Goal: Information Seeking & Learning: Learn about a topic

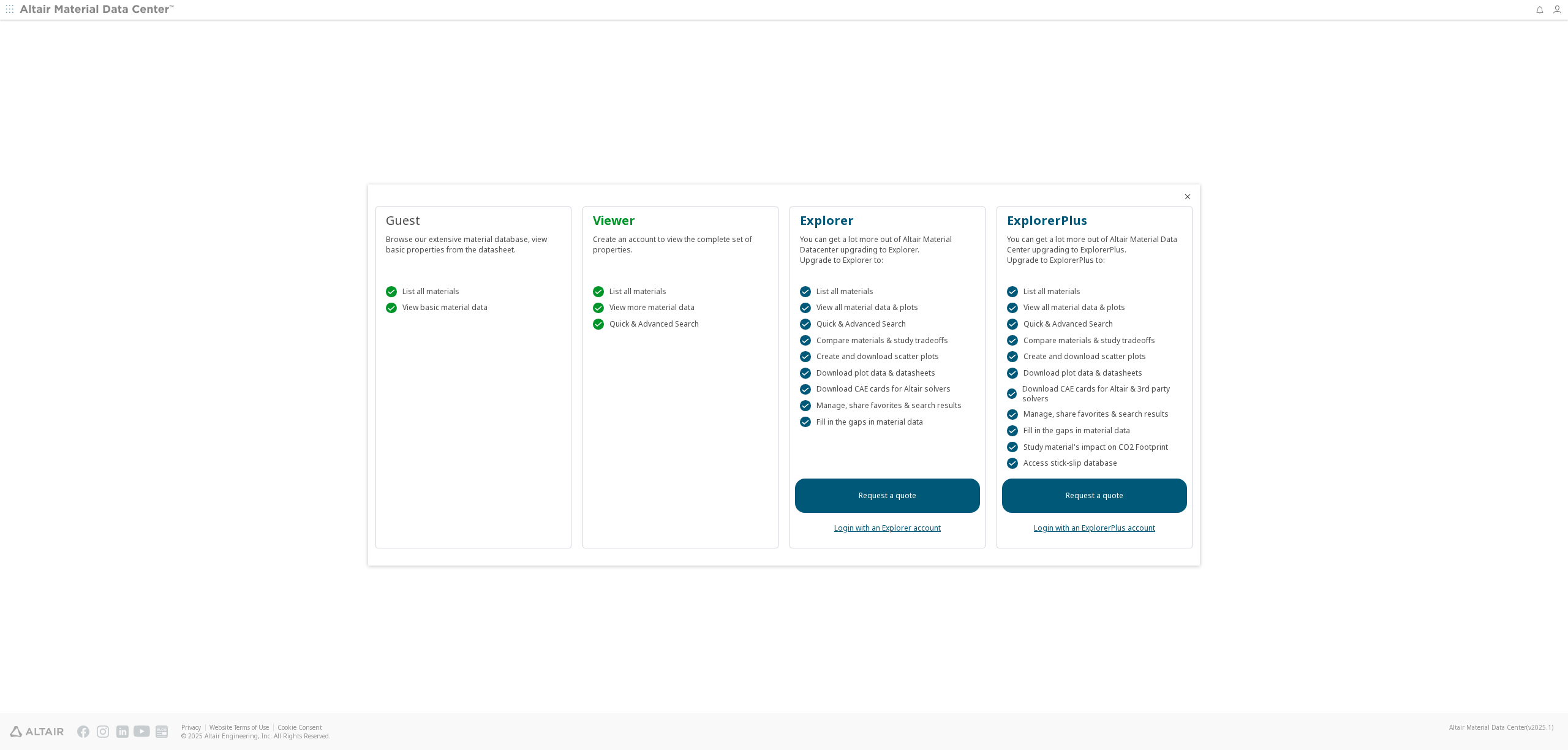
click at [657, 347] on div "Viewer Create an account to view the complete set of properties.  List all mat…" at bounding box center [679, 377] width 196 height 342
click at [665, 335] on div " List all materials  View more material data  Quick & Advanced Search" at bounding box center [680, 305] width 185 height 68
click at [683, 338] on div " List all materials  View more material data  Quick & Advanced Search" at bounding box center [680, 305] width 185 height 68
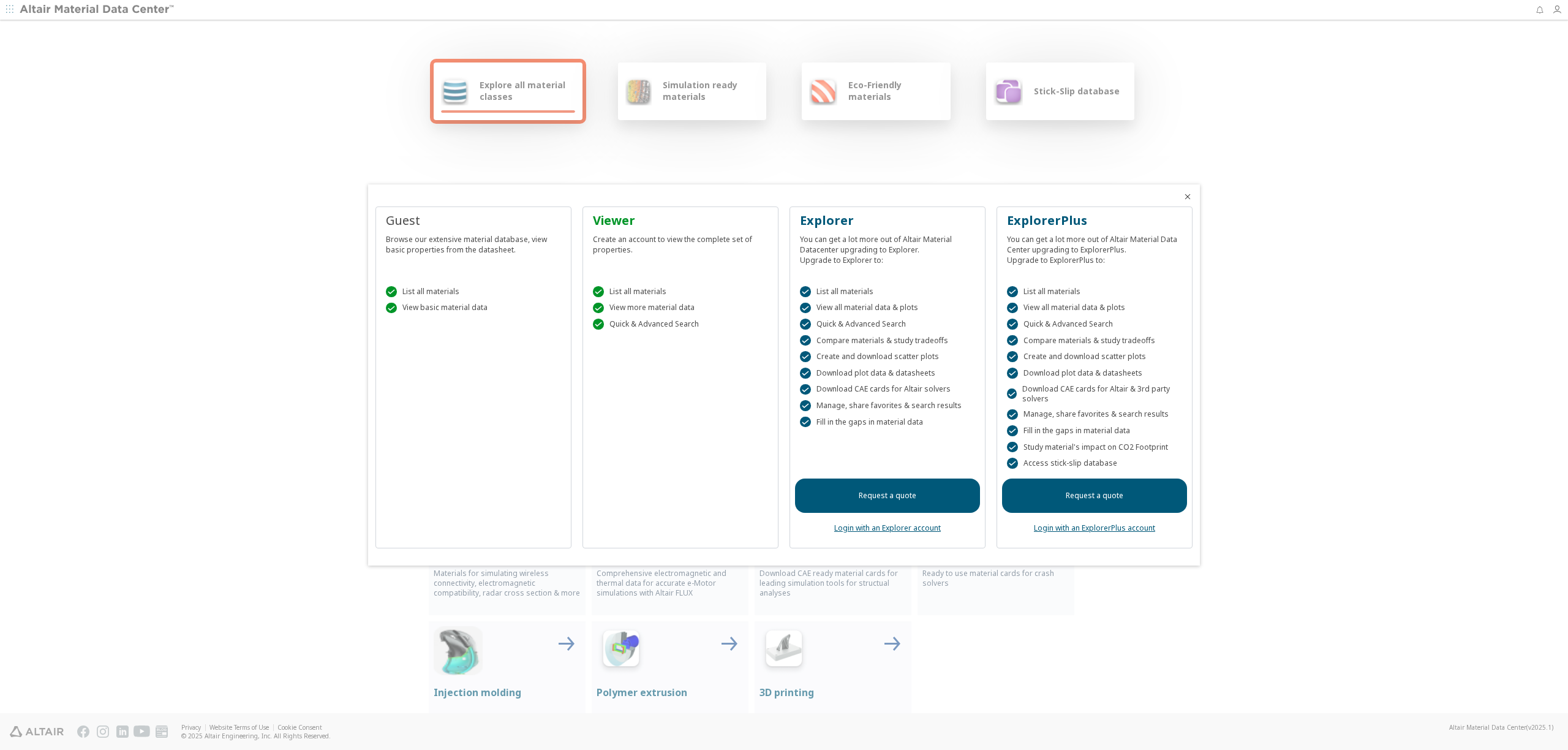
click at [1193, 200] on span "Close" at bounding box center [1187, 197] width 14 height 10
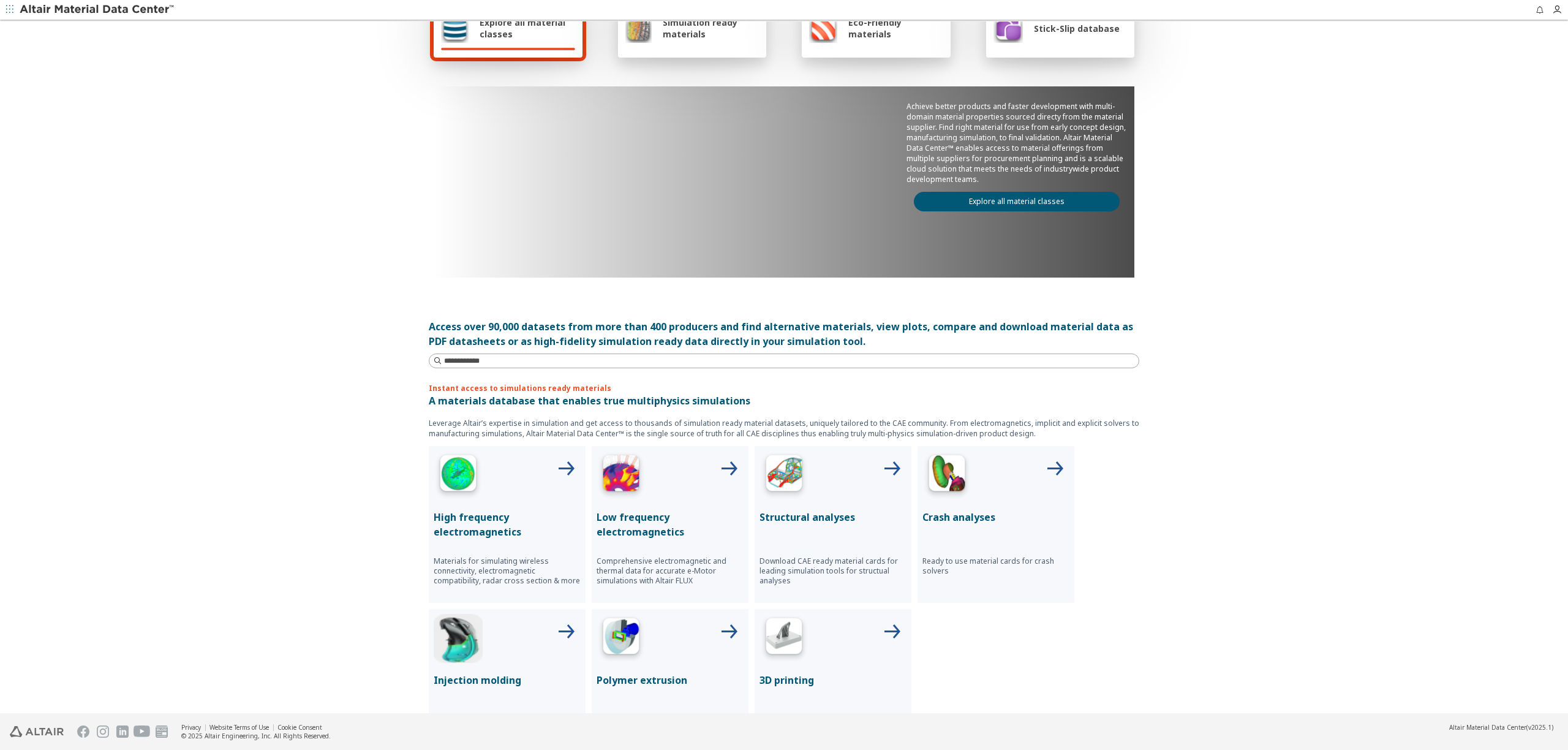
scroll to position [250, 0]
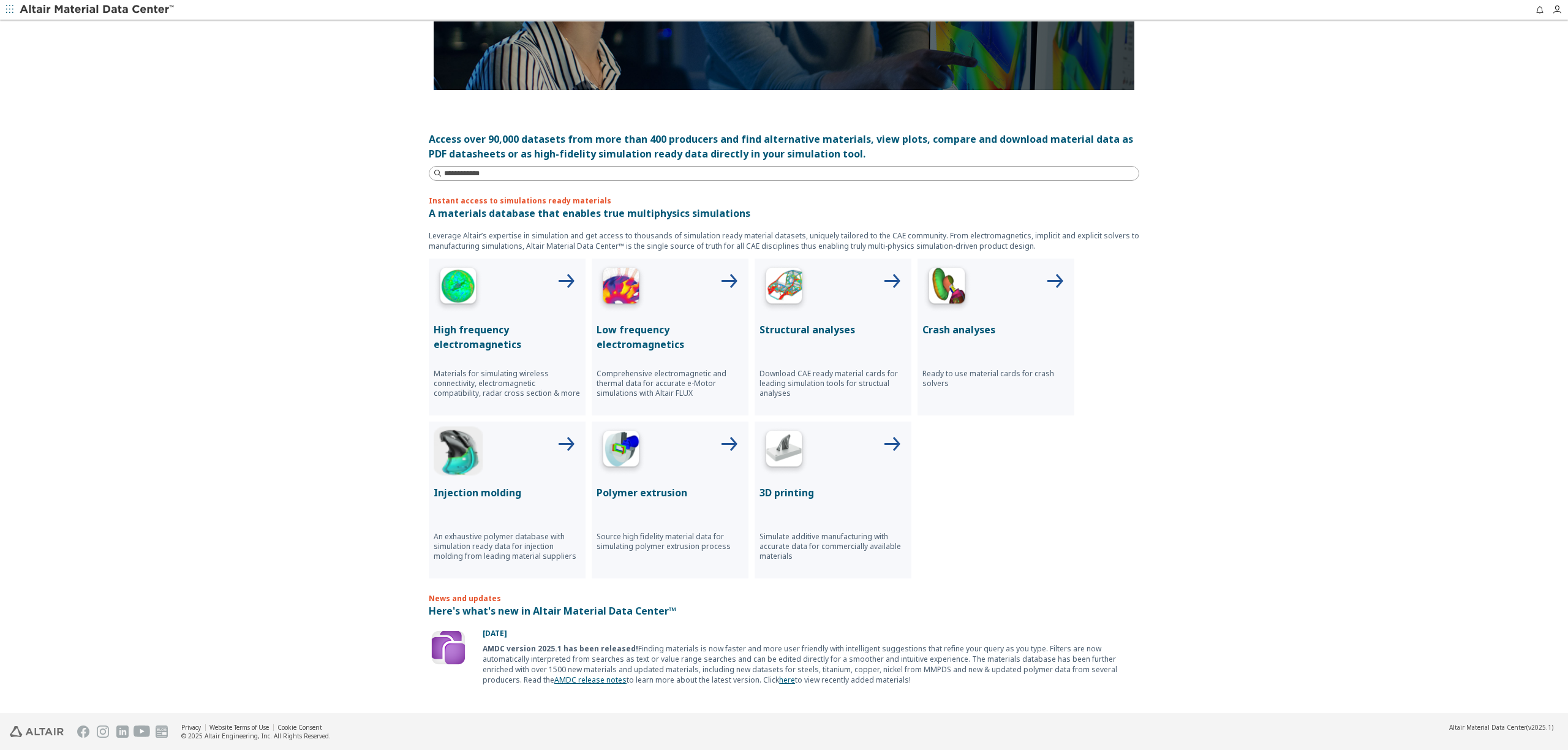
click at [839, 353] on div "Structural analyses Download CAE ready material cards for leading simulation to…" at bounding box center [833, 336] width 157 height 157
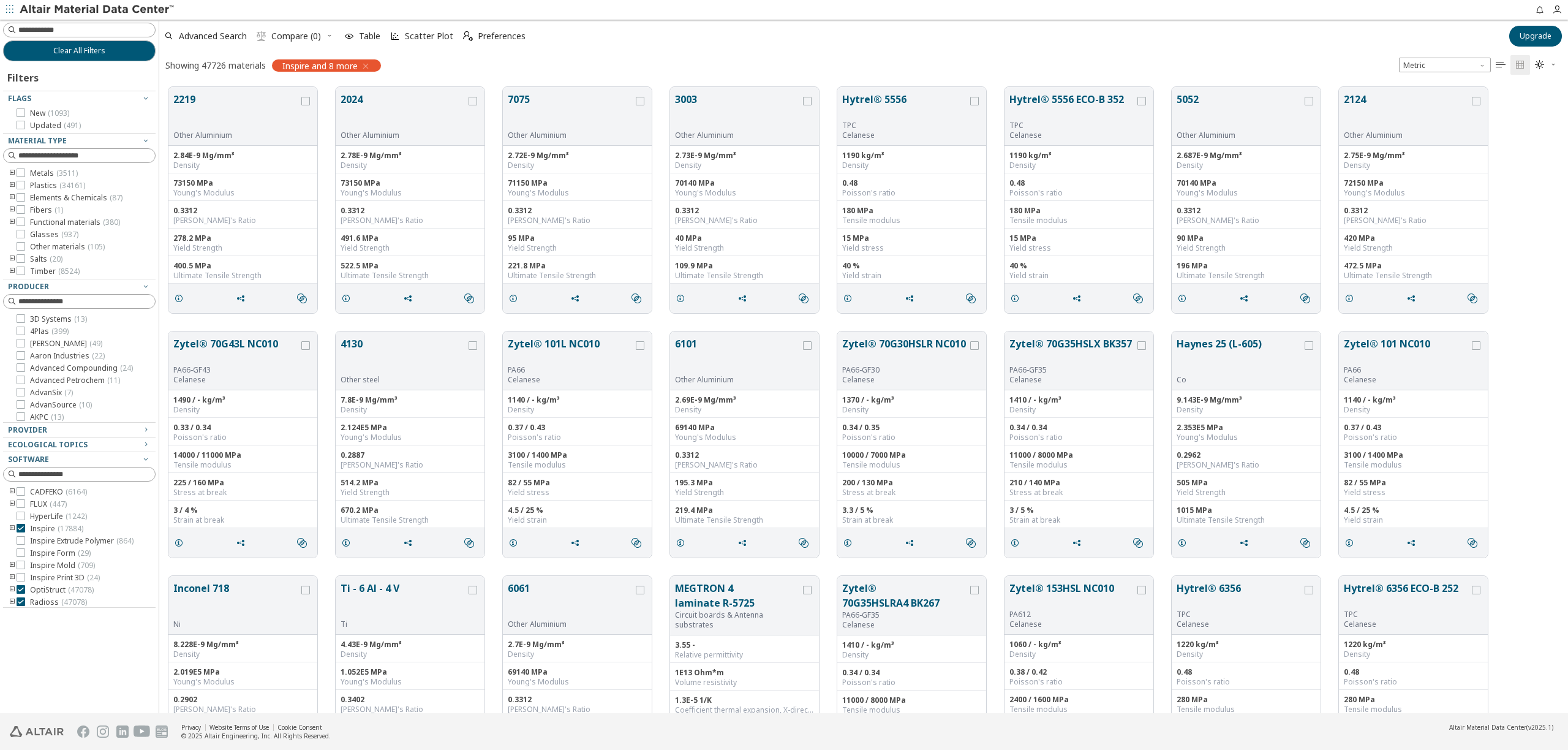
scroll to position [635, 1409]
click at [73, 30] on input at bounding box center [87, 30] width 137 height 13
type input "*******"
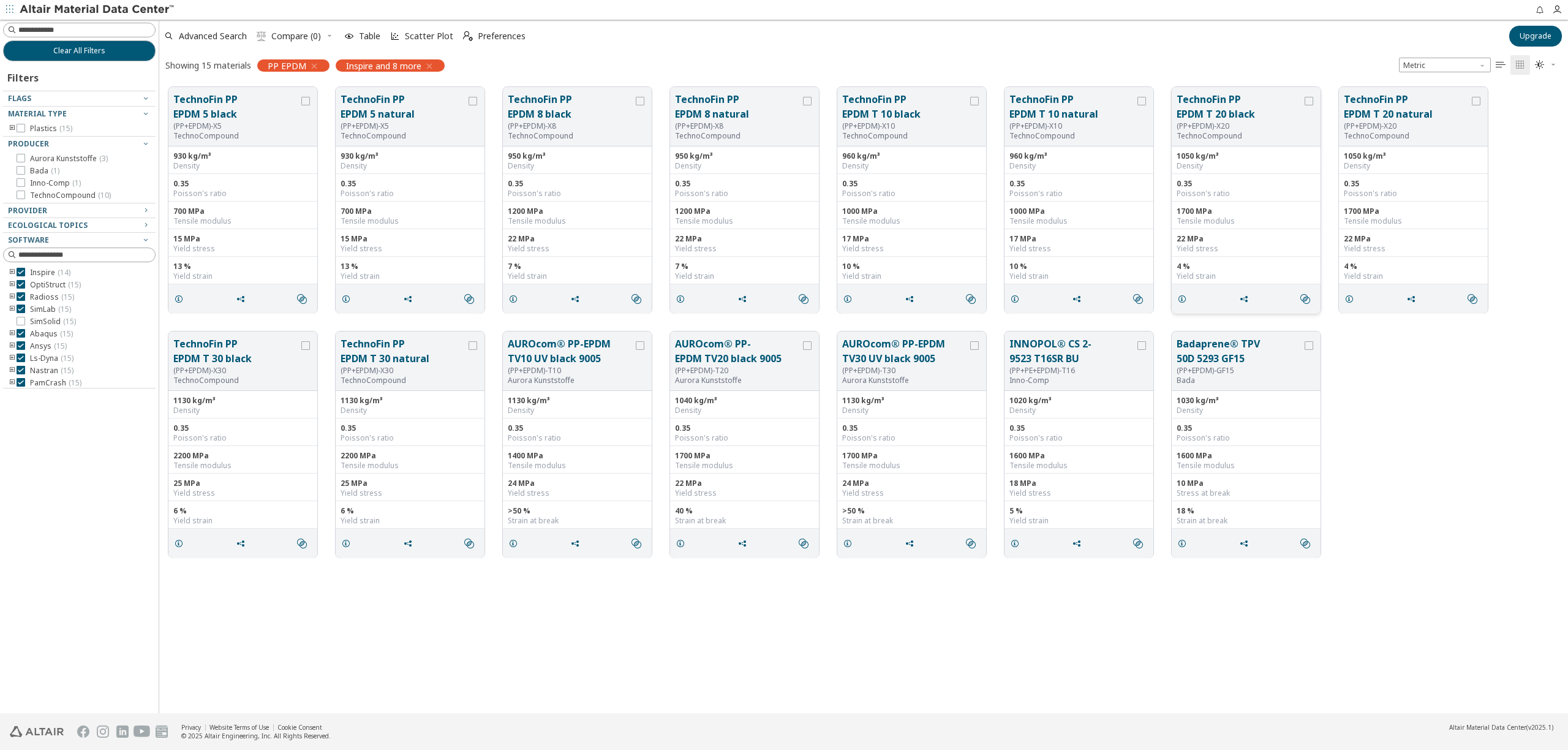
click at [1216, 128] on div "(PP+EPDM)-X20" at bounding box center [1239, 126] width 125 height 10
click at [1282, 124] on div "(PP+EPDM)-X20" at bounding box center [1239, 126] width 125 height 10
click at [1185, 299] on icon "grid" at bounding box center [1183, 299] width 10 height 10
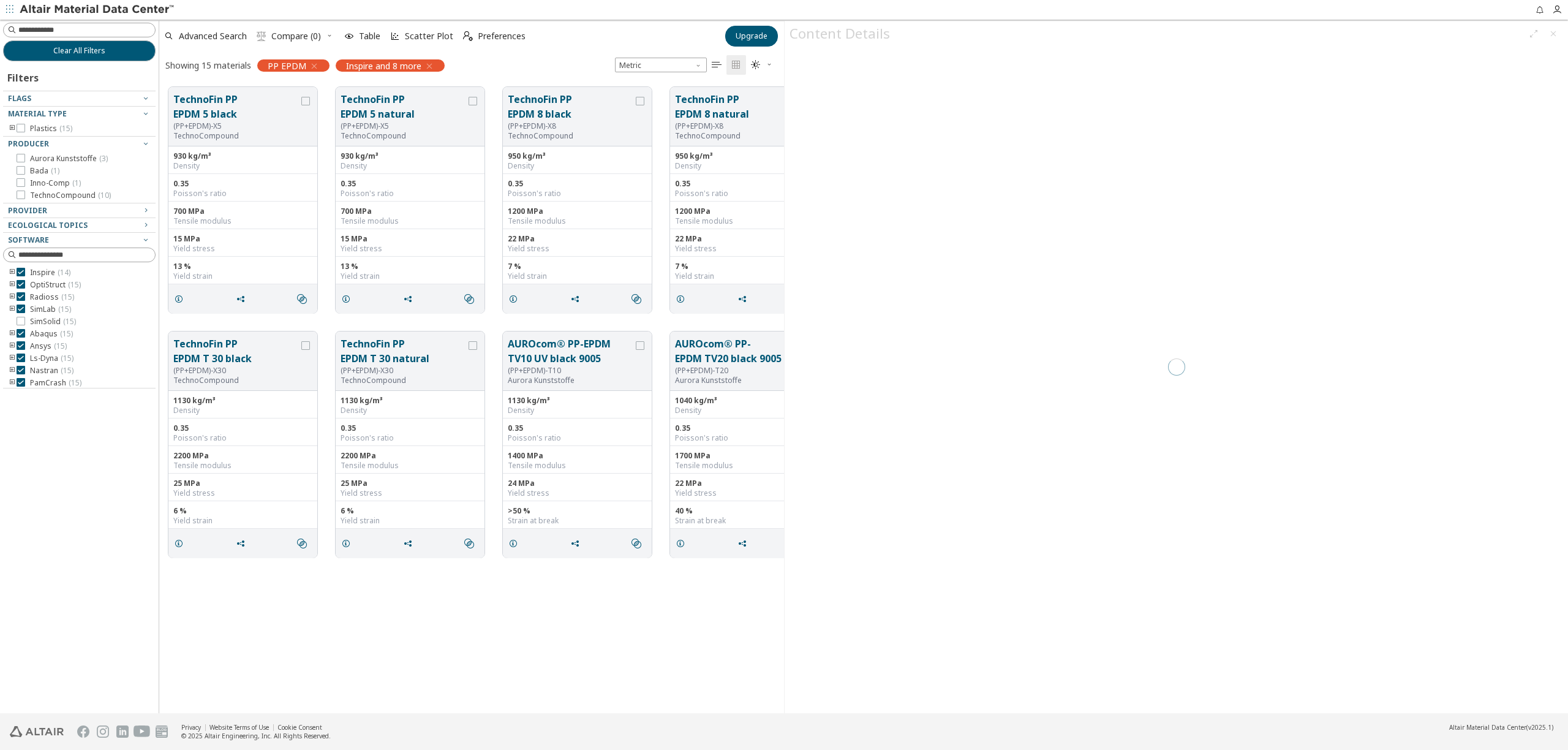
scroll to position [635, 625]
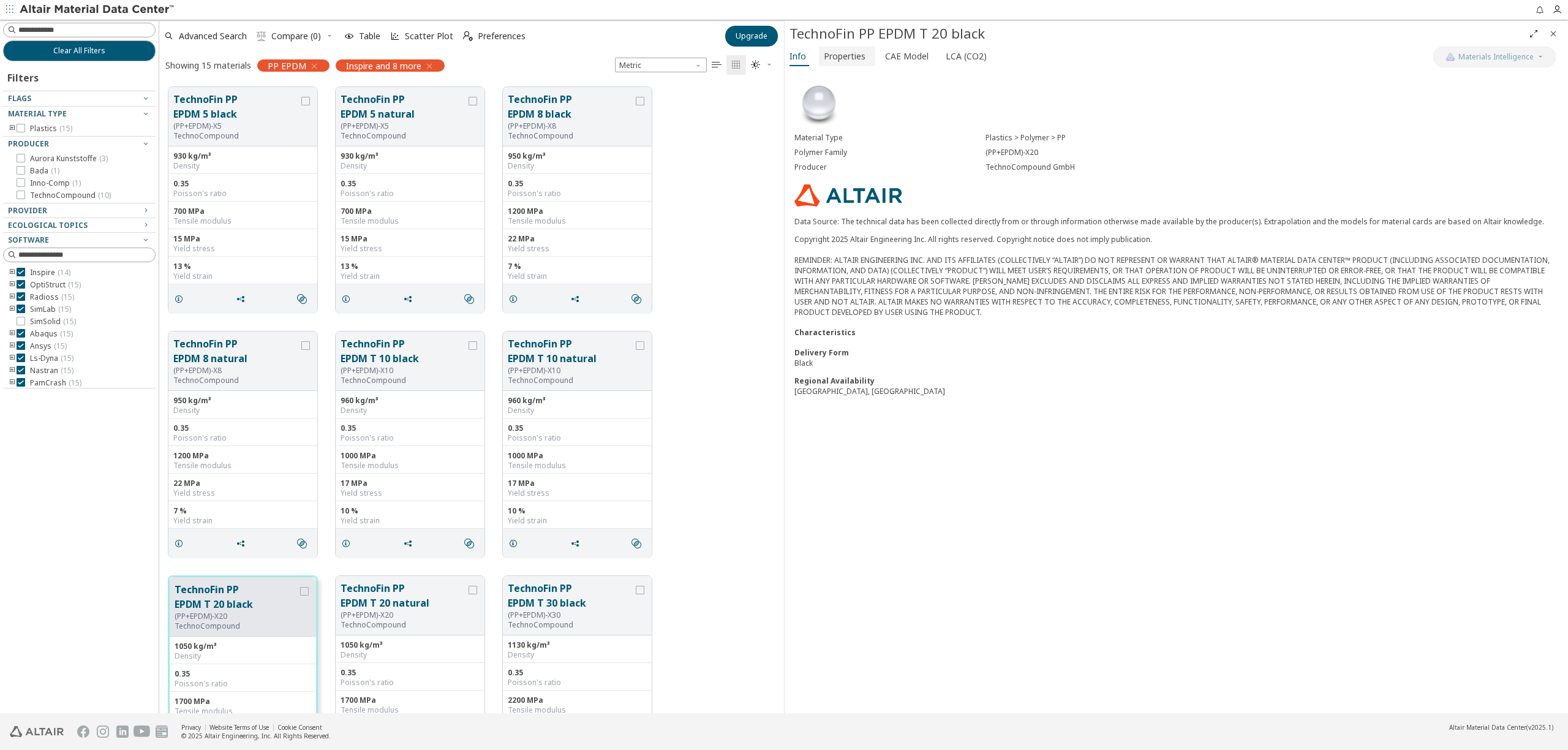
click at [849, 62] on span "Properties" at bounding box center [844, 56] width 41 height 19
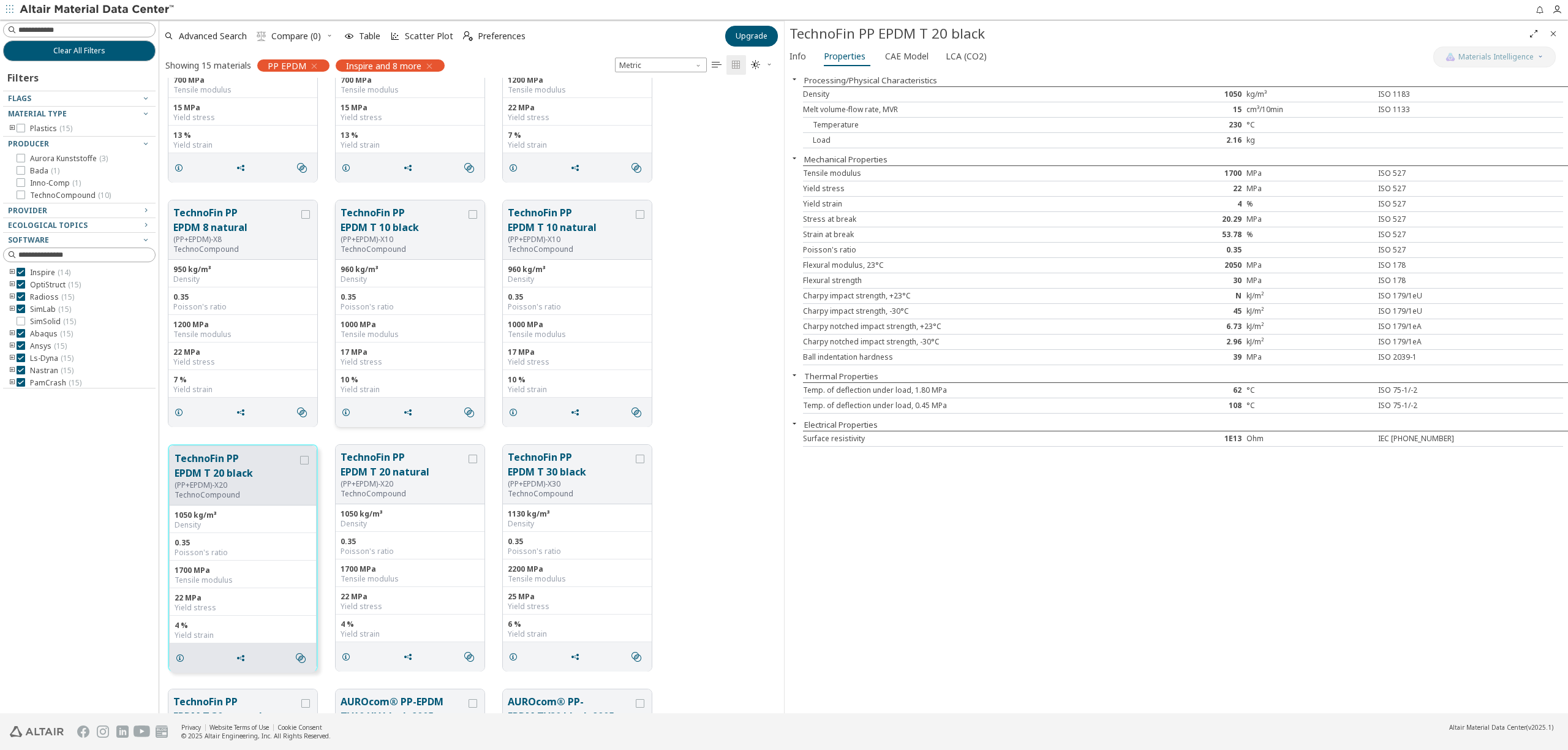
scroll to position [187, 0]
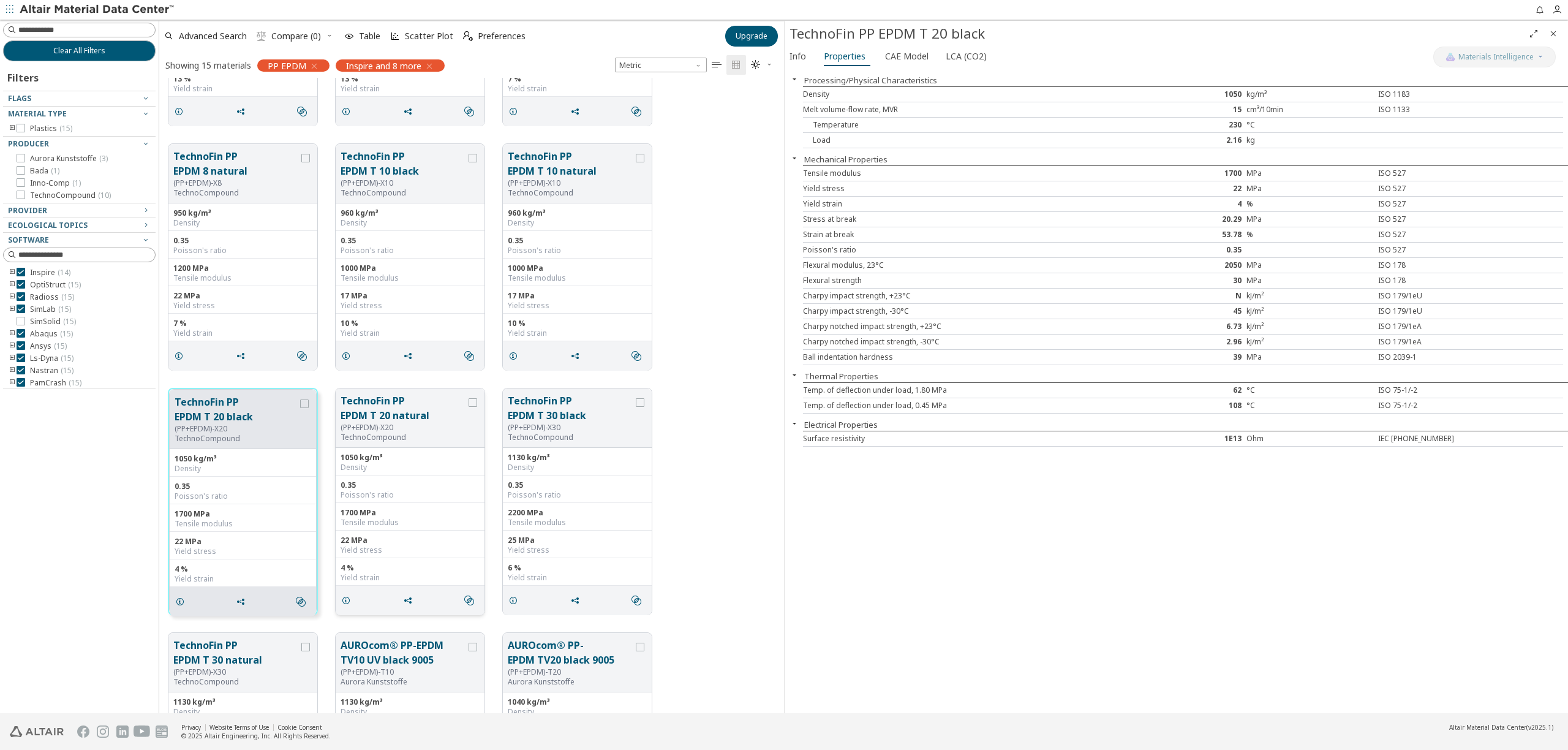
click at [457, 415] on button "TechnoFin PP EPDM T 20 natural" at bounding box center [403, 408] width 125 height 30
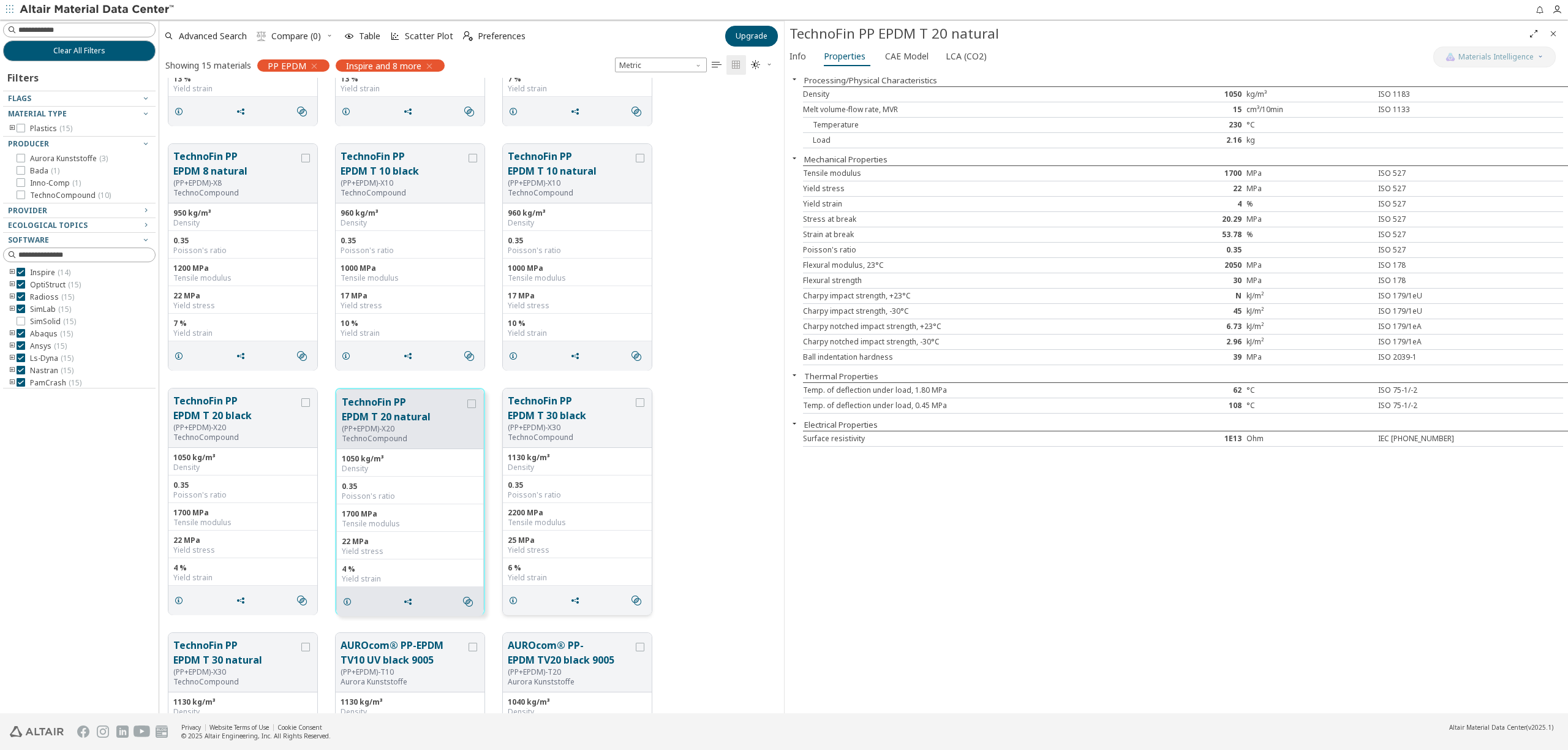
scroll to position [250, 0]
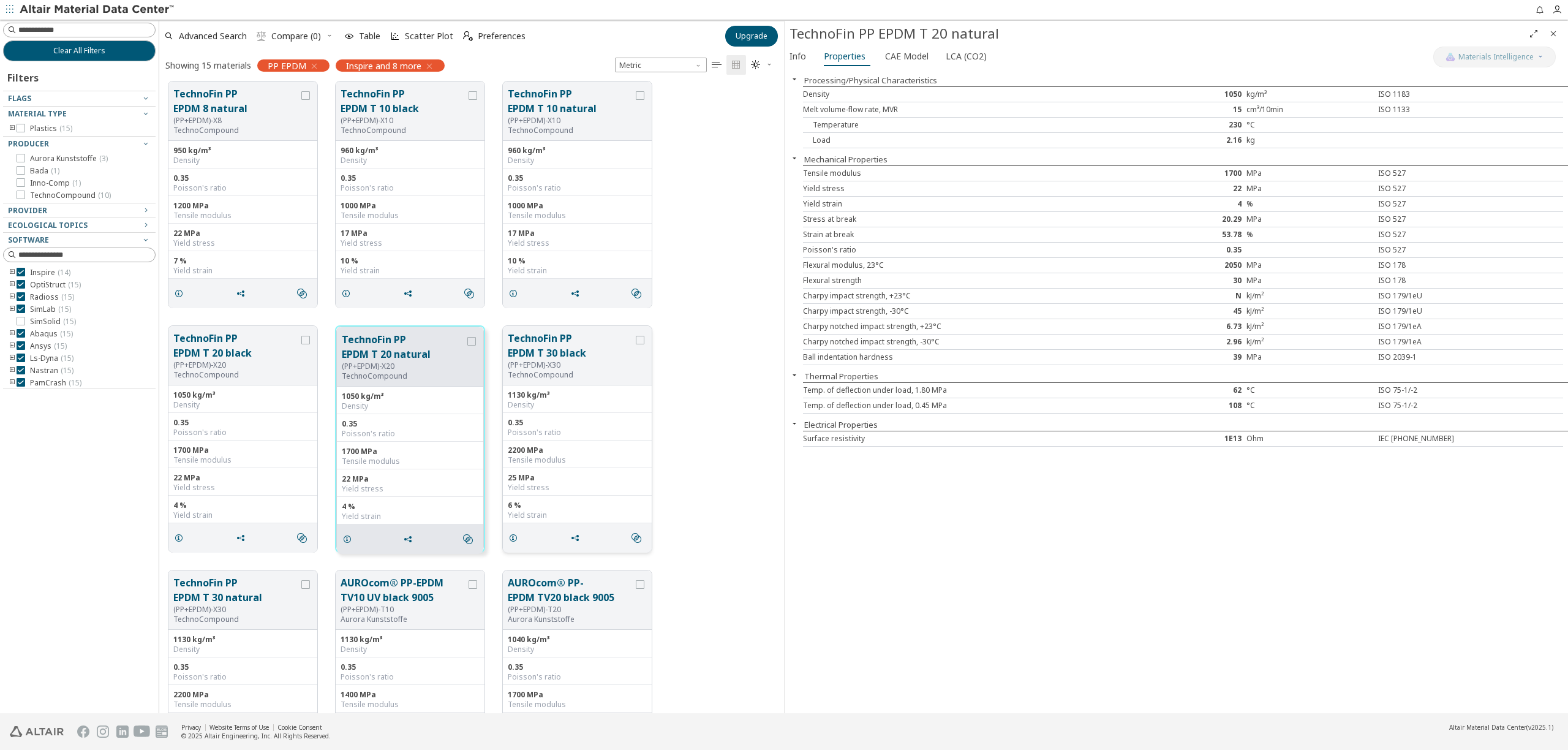
click at [606, 358] on button "TechnoFin PP EPDM T 30 black" at bounding box center [571, 345] width 125 height 30
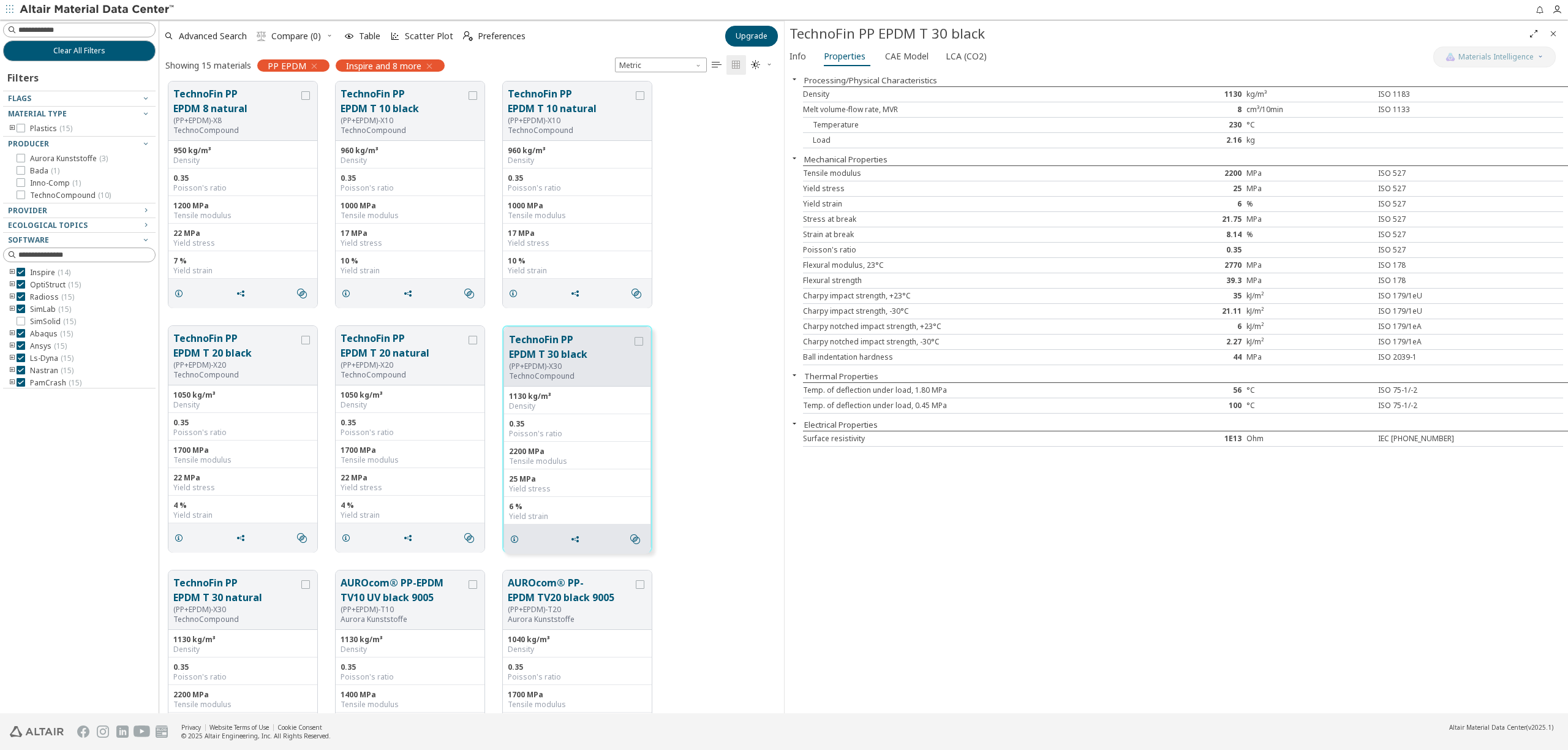
click at [837, 281] on div "Flexural strength" at bounding box center [961, 281] width 317 height 10
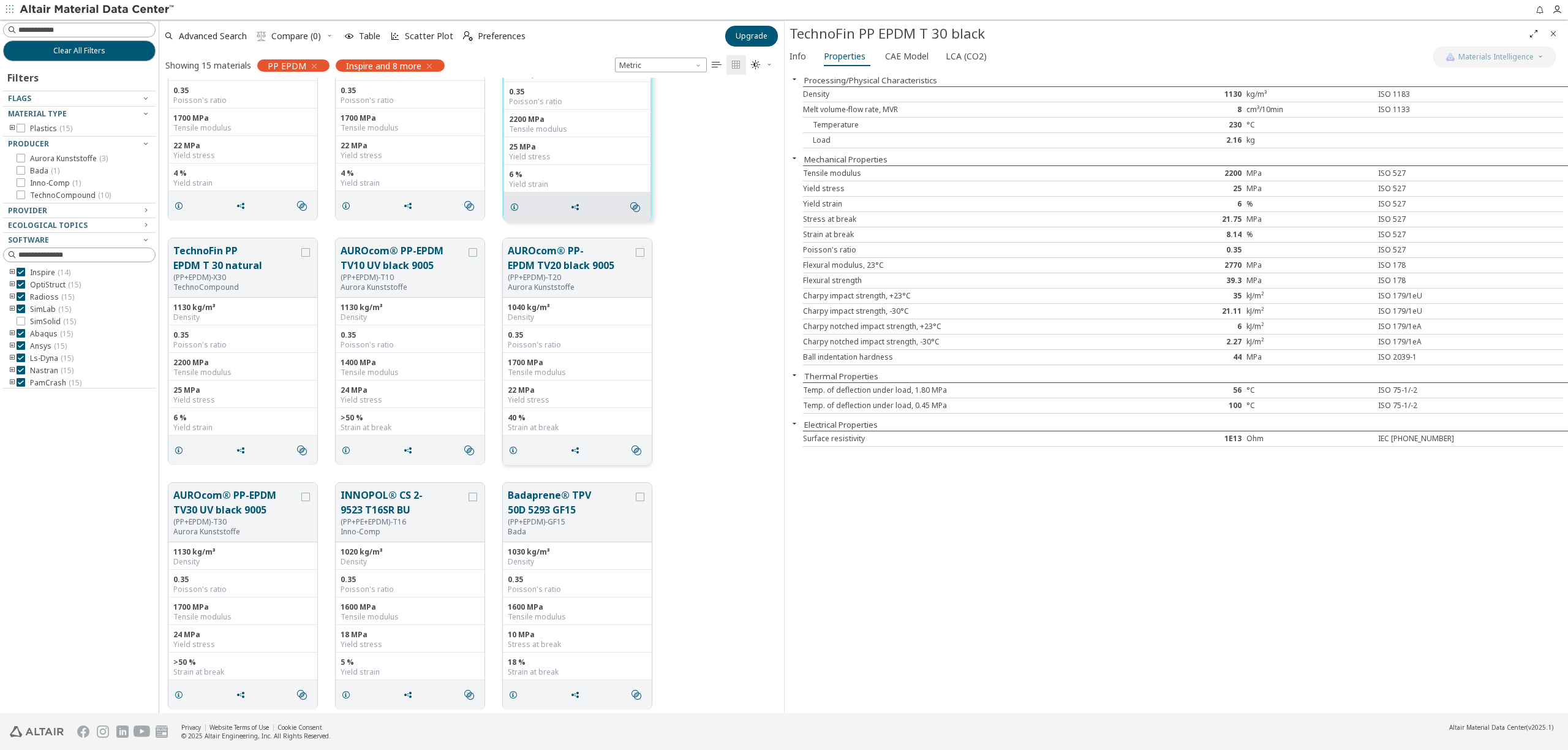
scroll to position [587, 0]
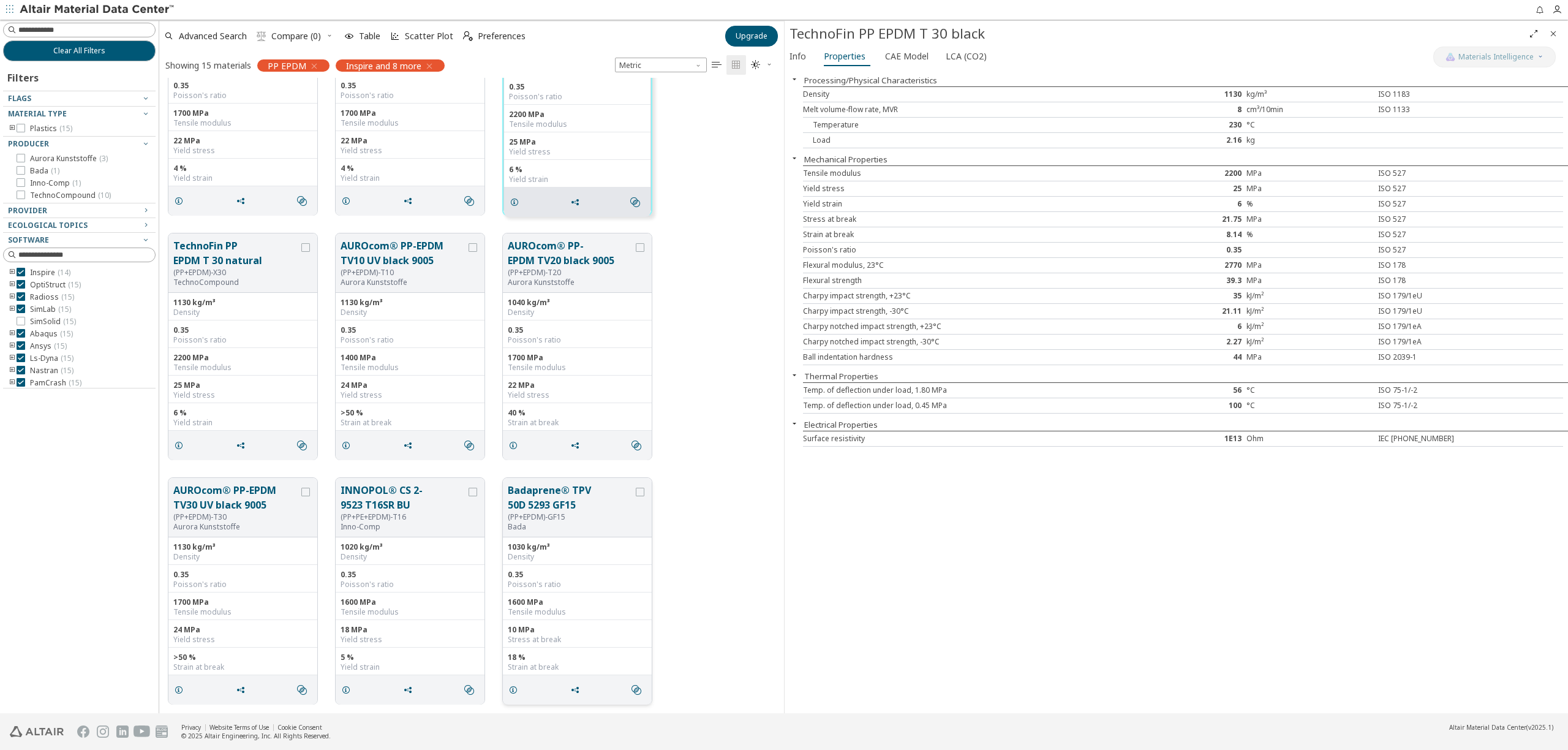
click at [577, 556] on div "Density" at bounding box center [577, 557] width 139 height 10
click at [604, 514] on div "(PP+EPDM)-GF15" at bounding box center [571, 517] width 125 height 10
click at [515, 689] on icon "grid" at bounding box center [514, 690] width 10 height 10
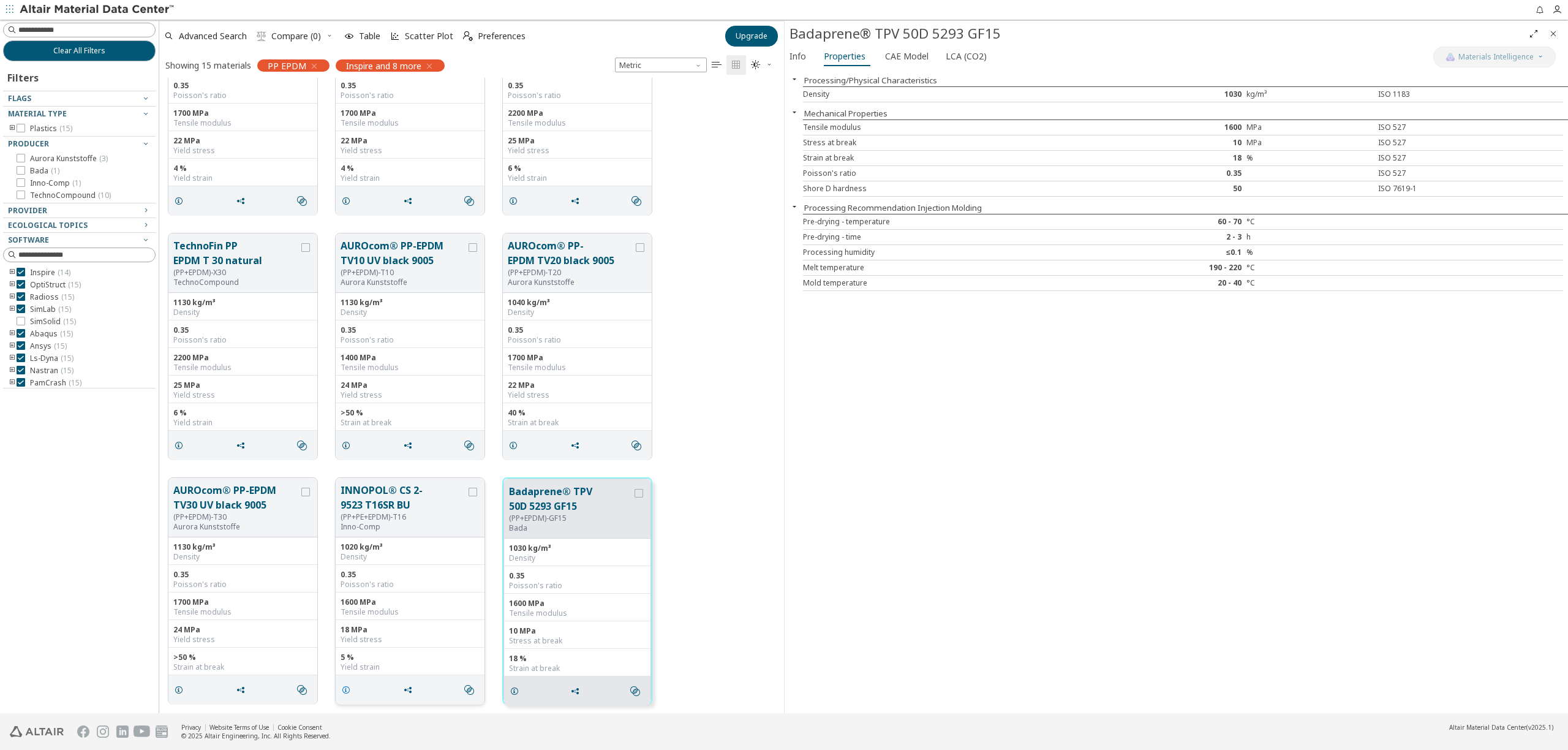
click at [352, 690] on span "grid" at bounding box center [348, 690] width 19 height 23
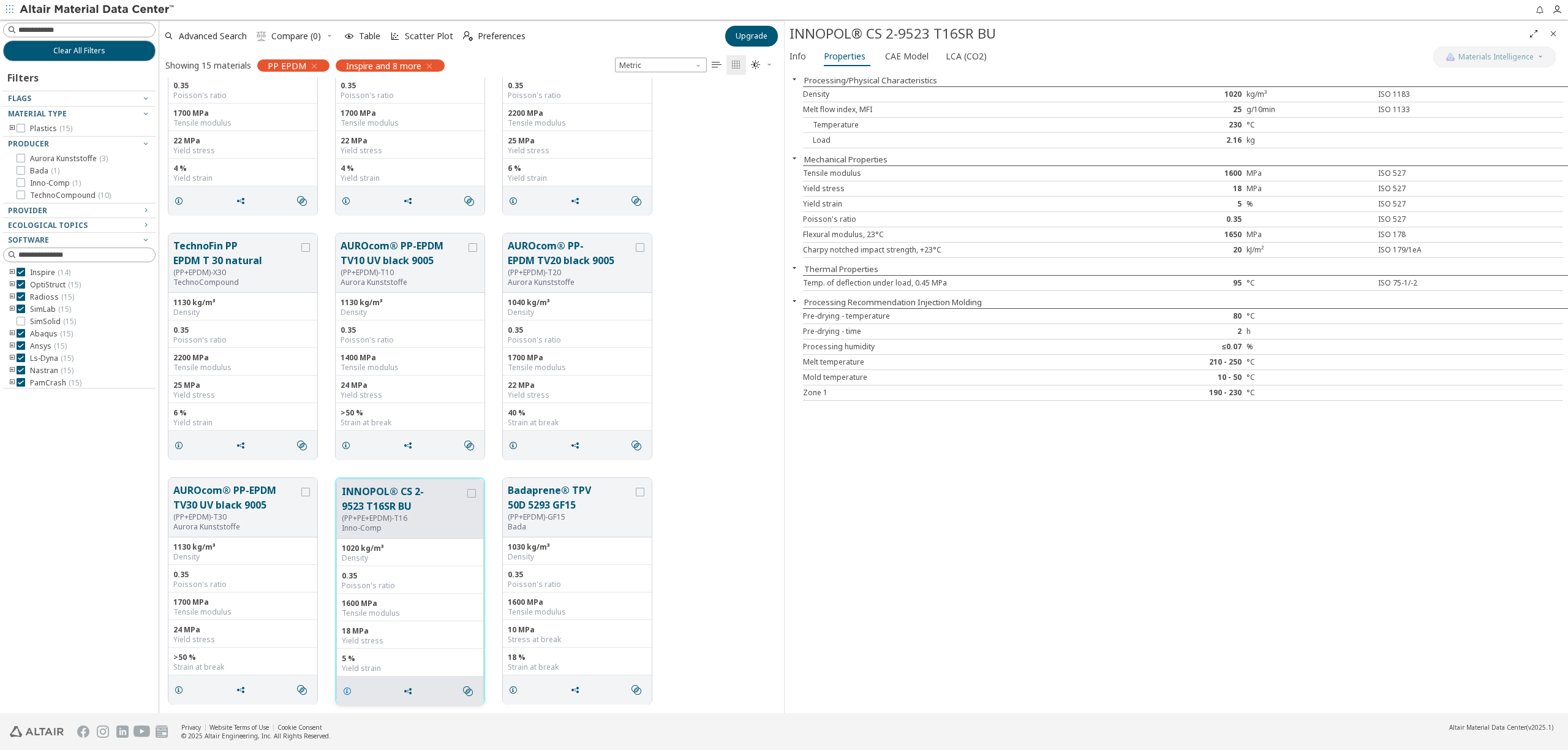
click at [345, 694] on icon "grid" at bounding box center [347, 691] width 10 height 10
click at [286, 615] on div "Tensile modulus" at bounding box center [243, 612] width 139 height 10
click at [182, 688] on icon "grid" at bounding box center [179, 690] width 10 height 10
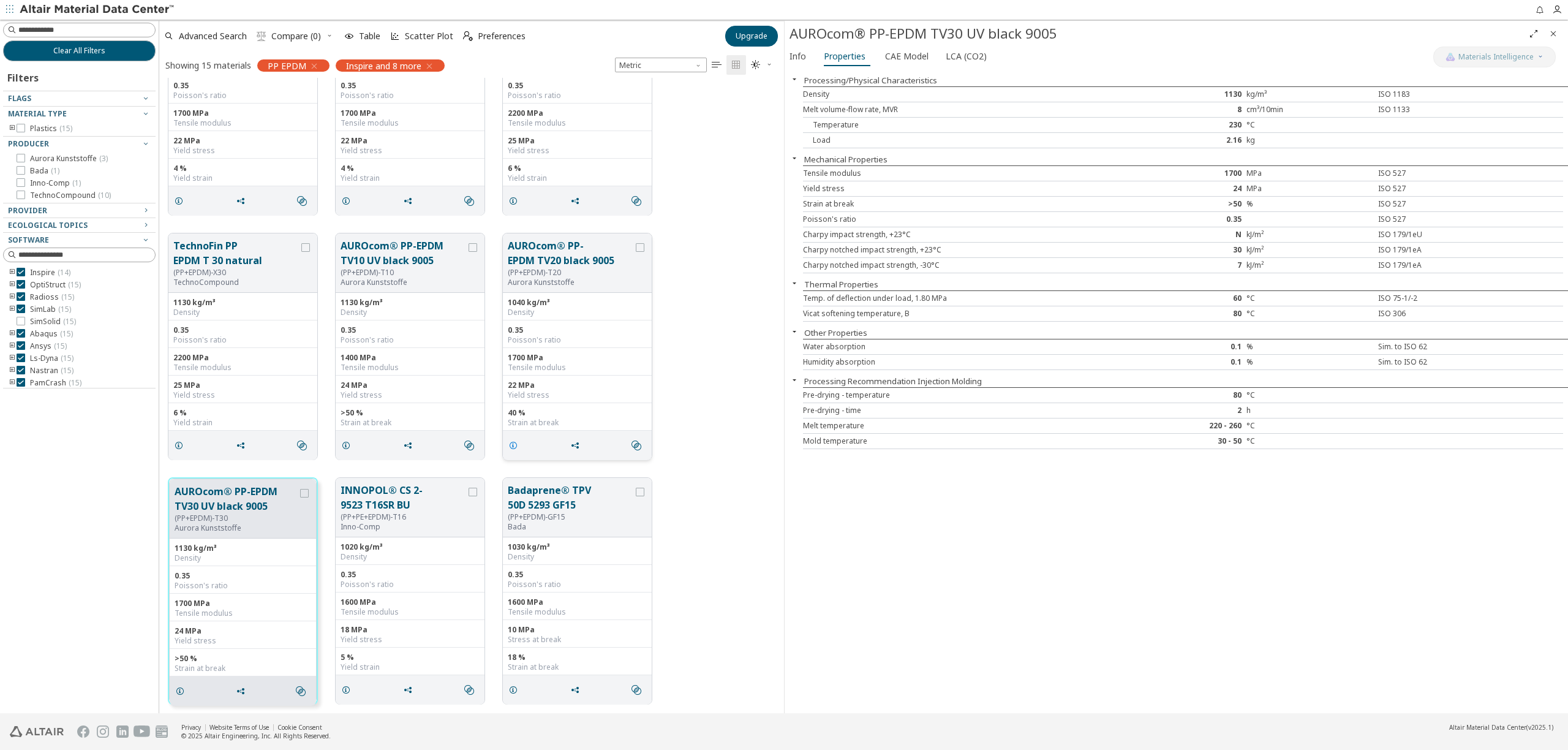
click at [514, 447] on icon "grid" at bounding box center [514, 445] width 10 height 10
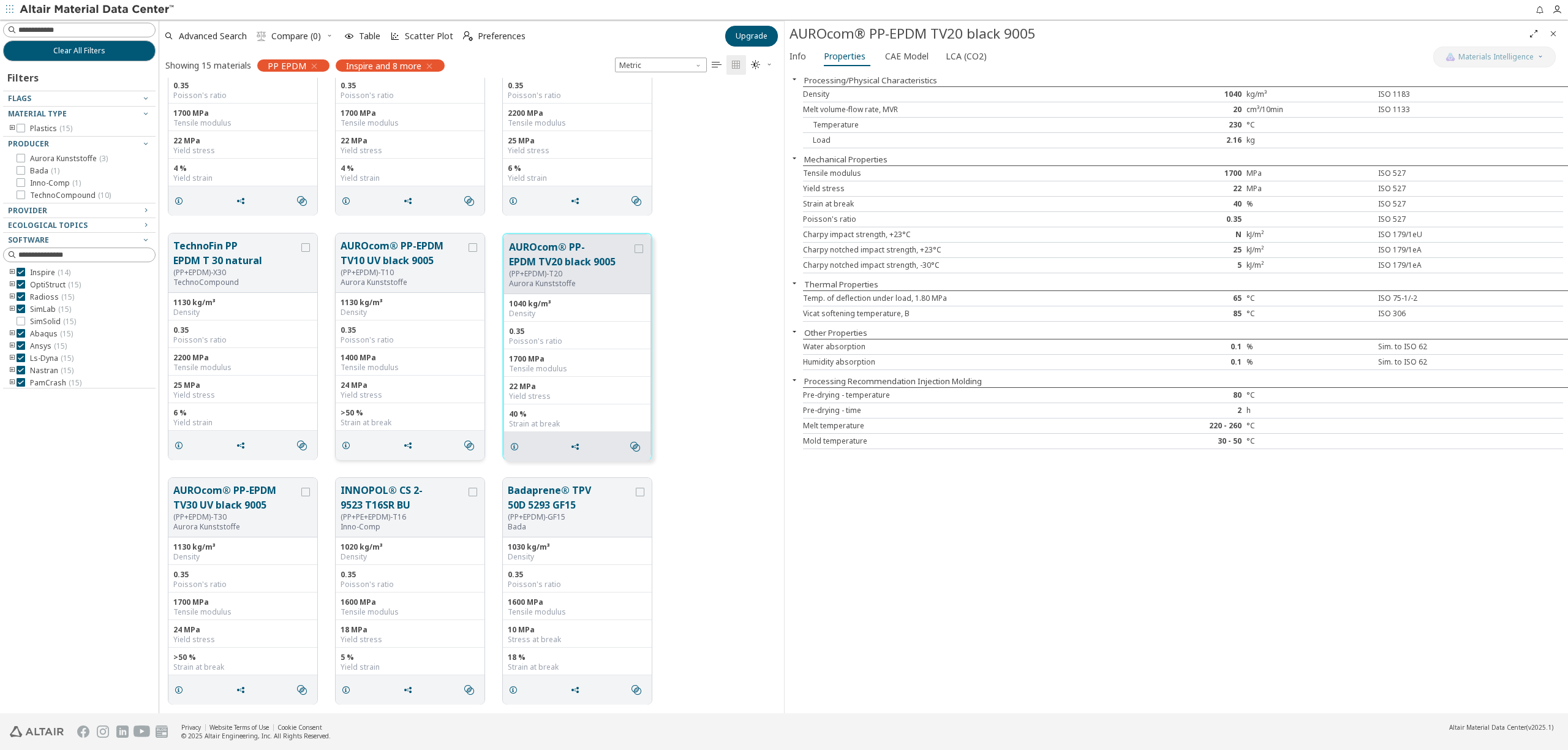
click at [408, 308] on div "Density" at bounding box center [410, 312] width 139 height 10
click at [419, 351] on div "1400 MPa Tensile modulus" at bounding box center [410, 362] width 148 height 28
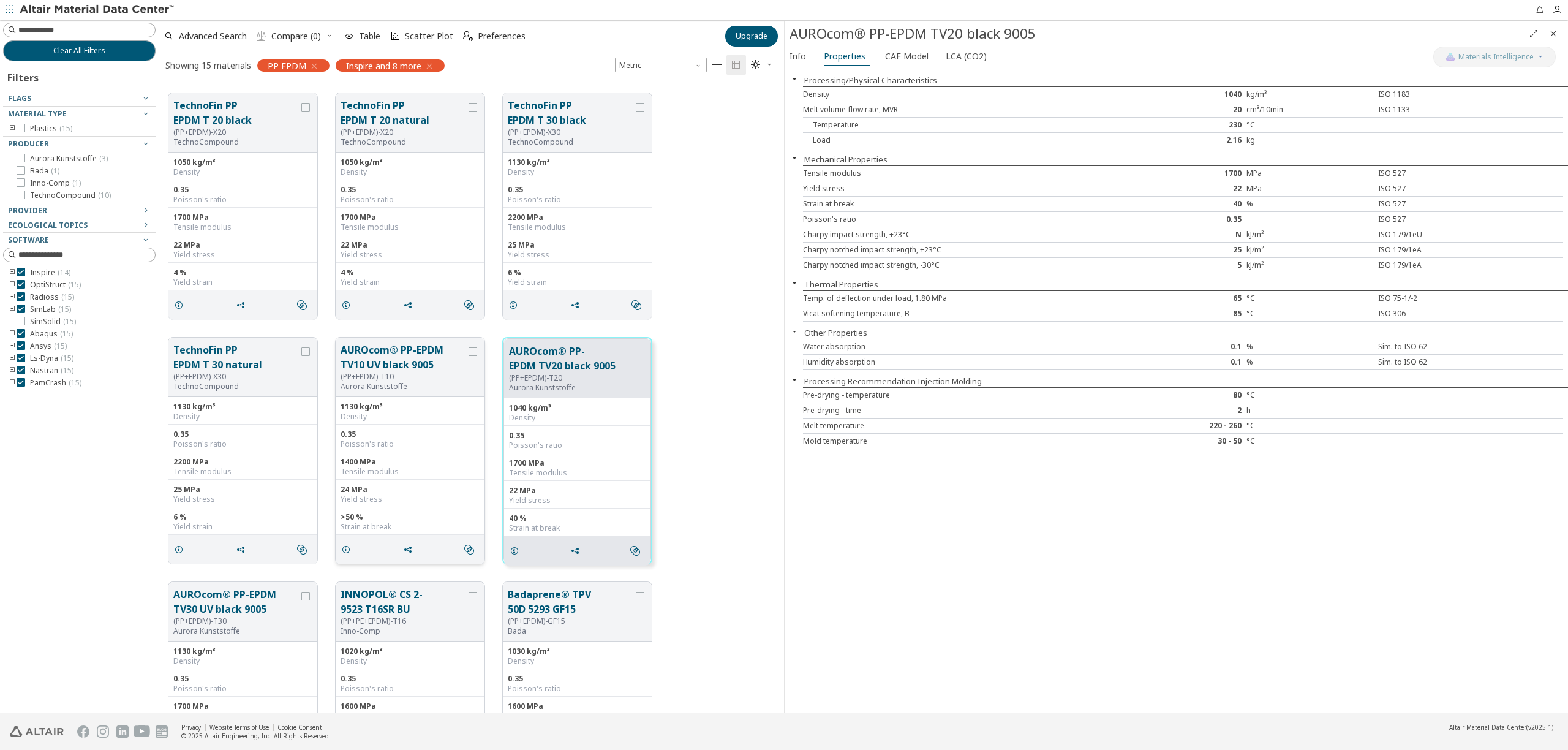
scroll to position [462, 0]
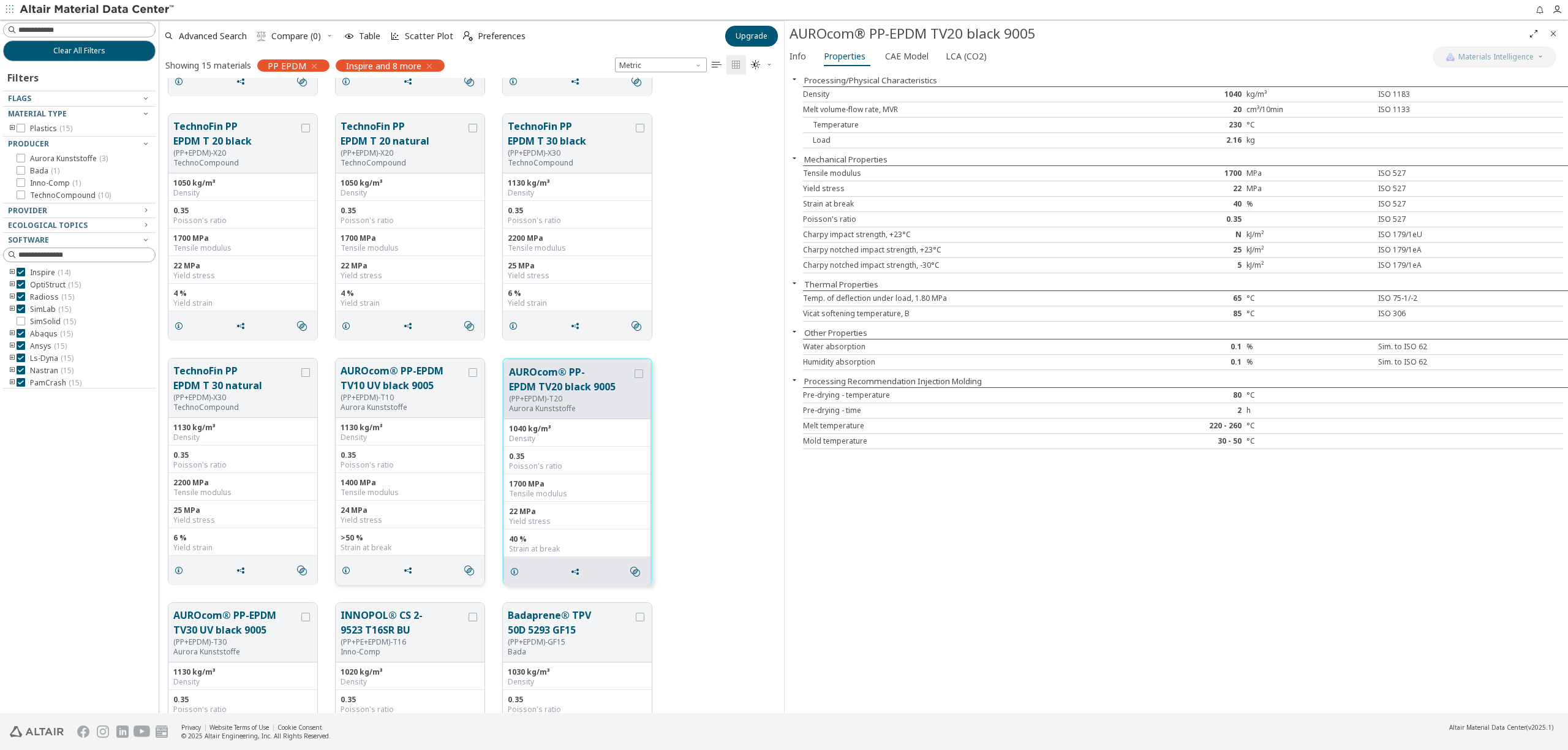
click at [403, 469] on div "Poisson's ratio" at bounding box center [410, 465] width 139 height 10
click at [258, 464] on div "Poisson's ratio" at bounding box center [243, 465] width 139 height 10
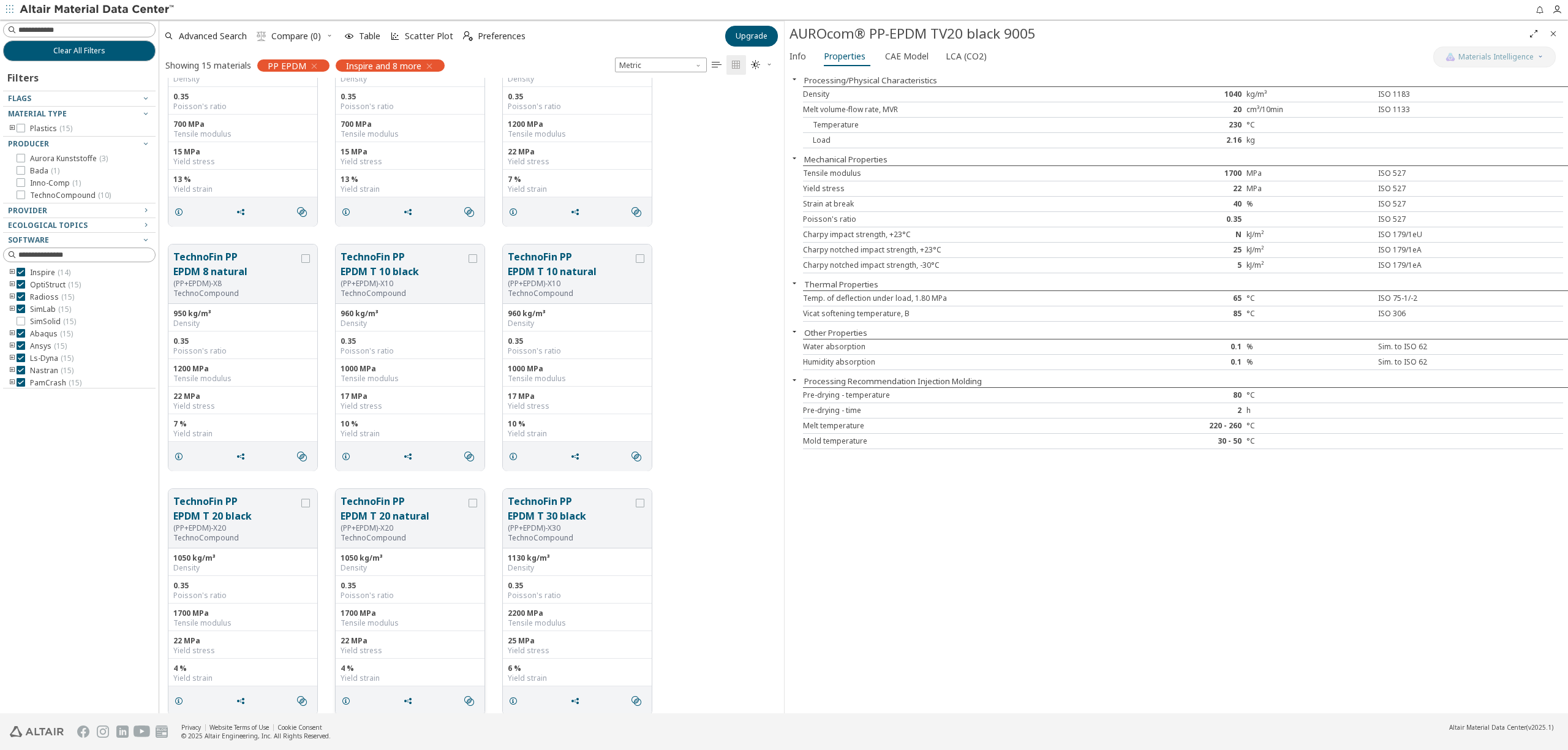
scroll to position [0, 0]
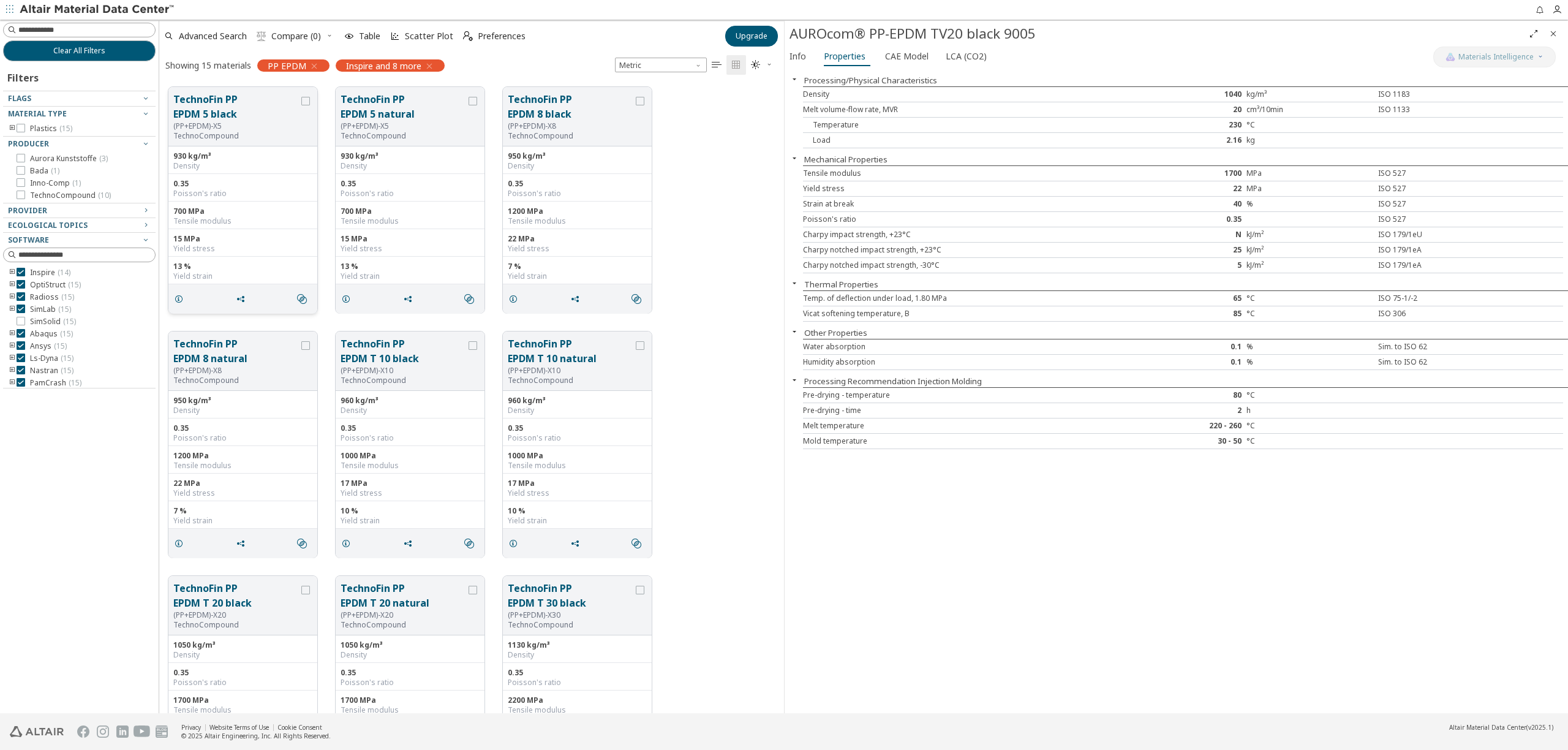
click at [279, 225] on div "Tensile modulus" at bounding box center [243, 221] width 139 height 10
click at [180, 295] on icon "grid" at bounding box center [179, 299] width 10 height 10
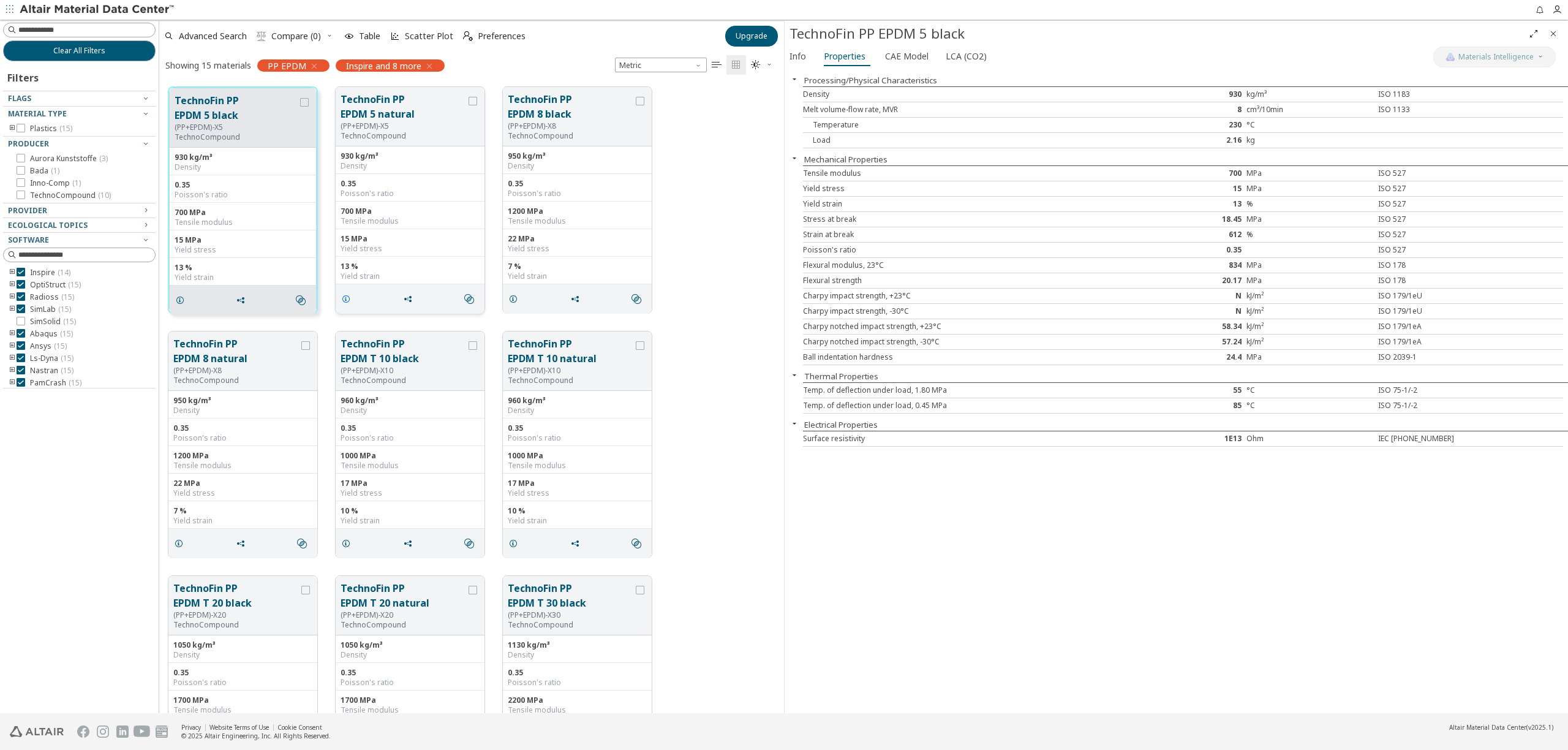
click at [351, 302] on span "grid" at bounding box center [348, 299] width 19 height 23
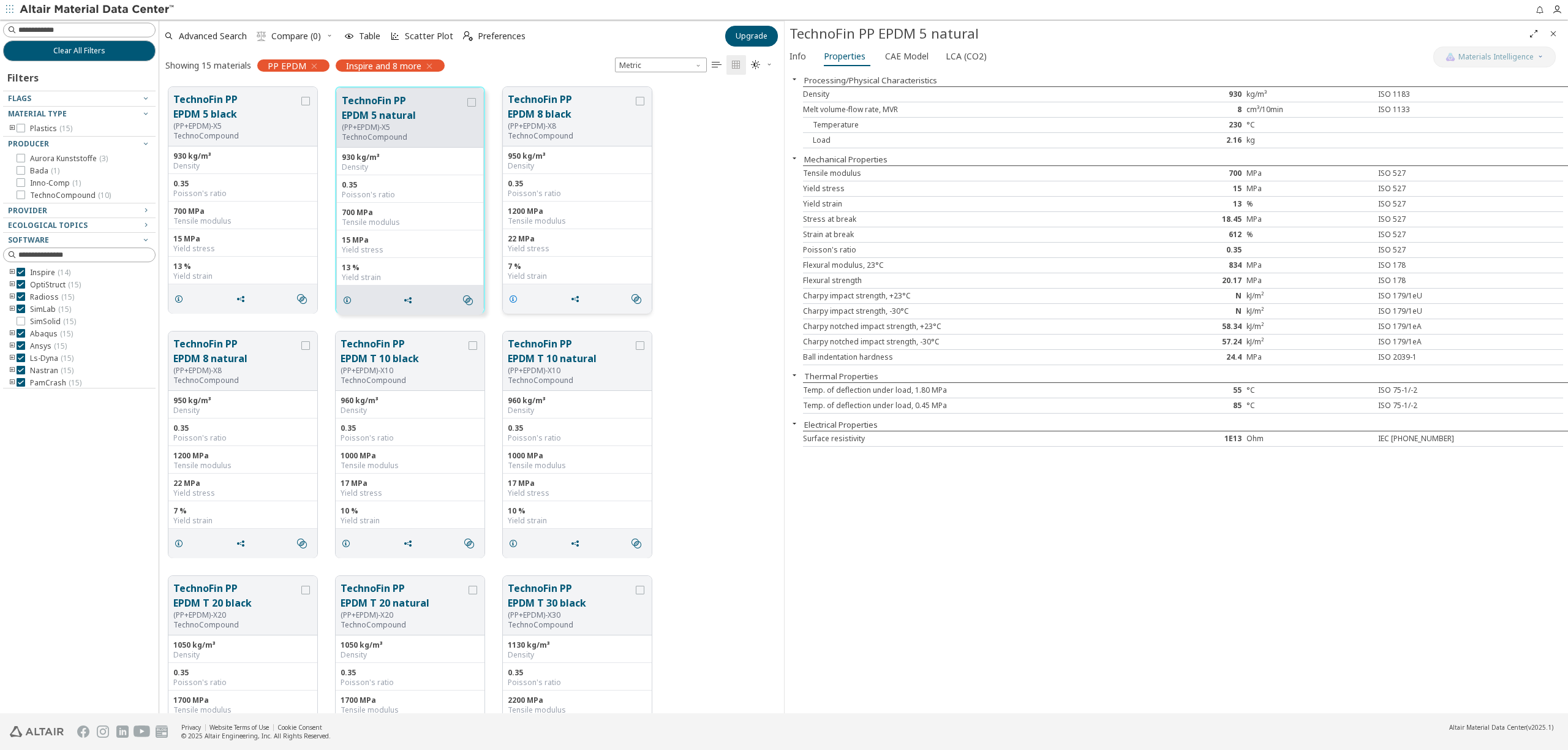
click at [513, 303] on icon "grid" at bounding box center [514, 299] width 10 height 10
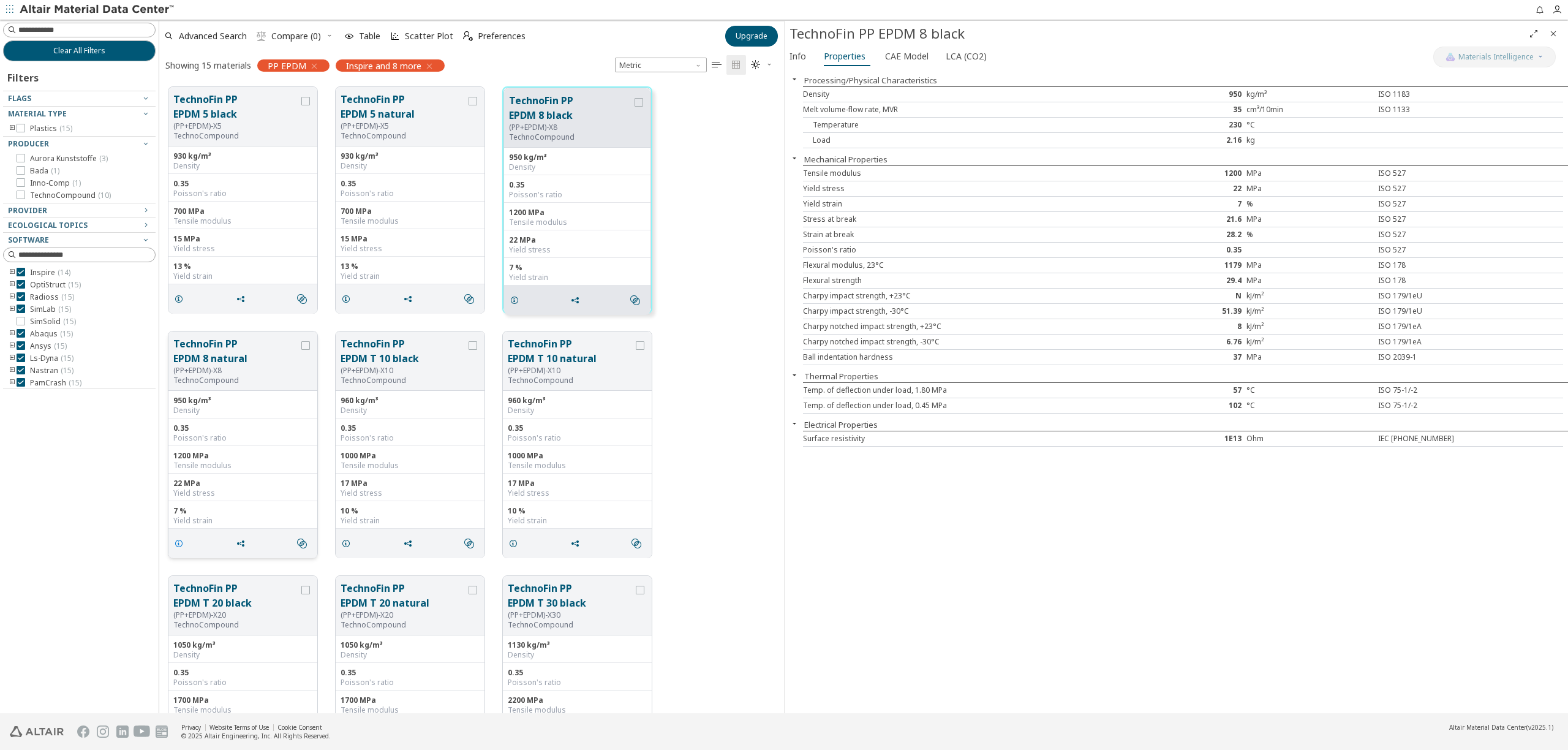
click at [177, 544] on icon "grid" at bounding box center [179, 544] width 10 height 10
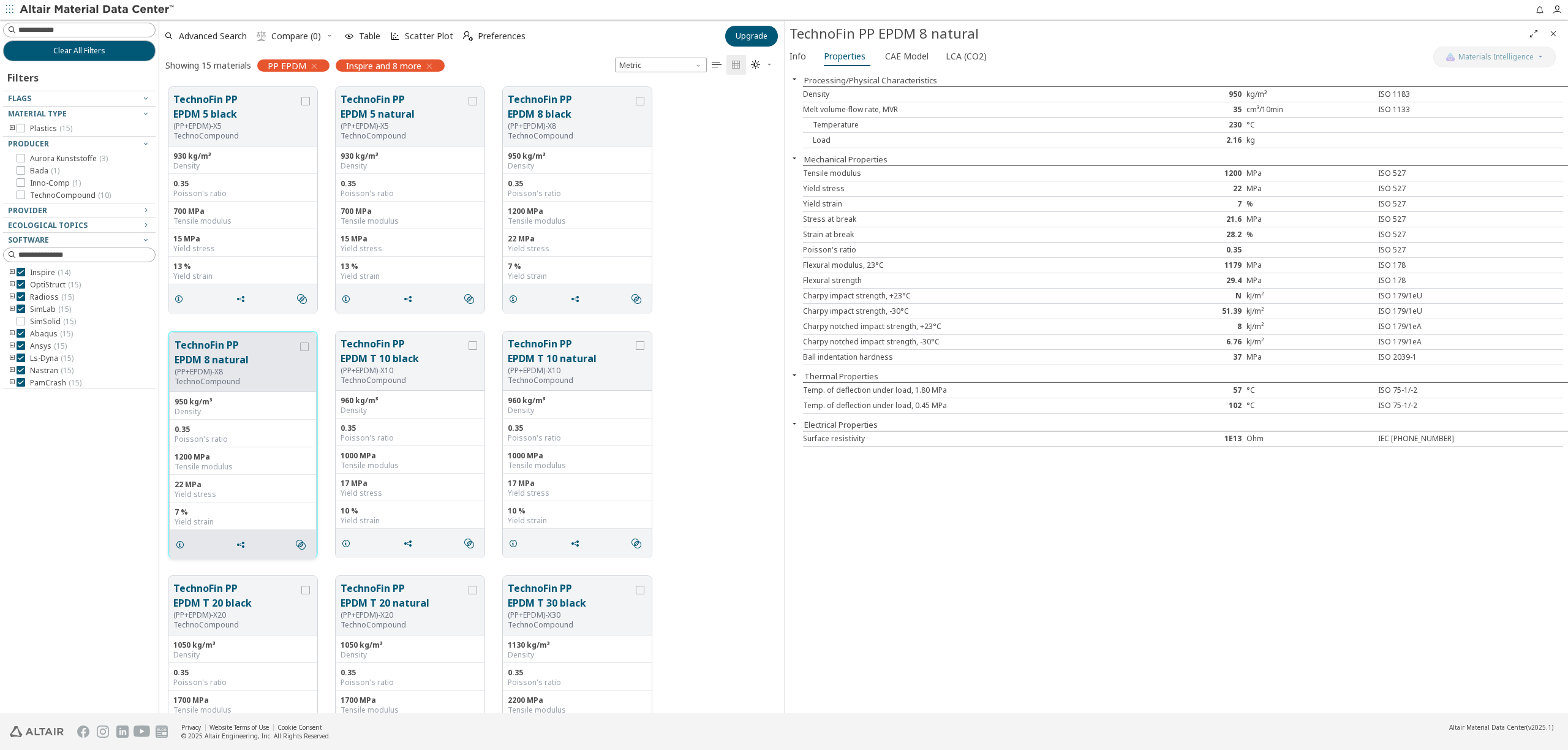
click at [257, 450] on div "1200 MPa Tensile modulus" at bounding box center [243, 461] width 146 height 28
click at [444, 431] on div "0.35" at bounding box center [410, 428] width 139 height 10
click at [399, 437] on div "Poisson's ratio" at bounding box center [410, 438] width 139 height 10
click at [814, 544] on div "Processing/Physical Characteristics Density 950 kg/m³ ISO 1183 Melt volume-flow…" at bounding box center [1176, 391] width 784 height 644
click at [379, 440] on div "Poisson's ratio" at bounding box center [410, 438] width 139 height 10
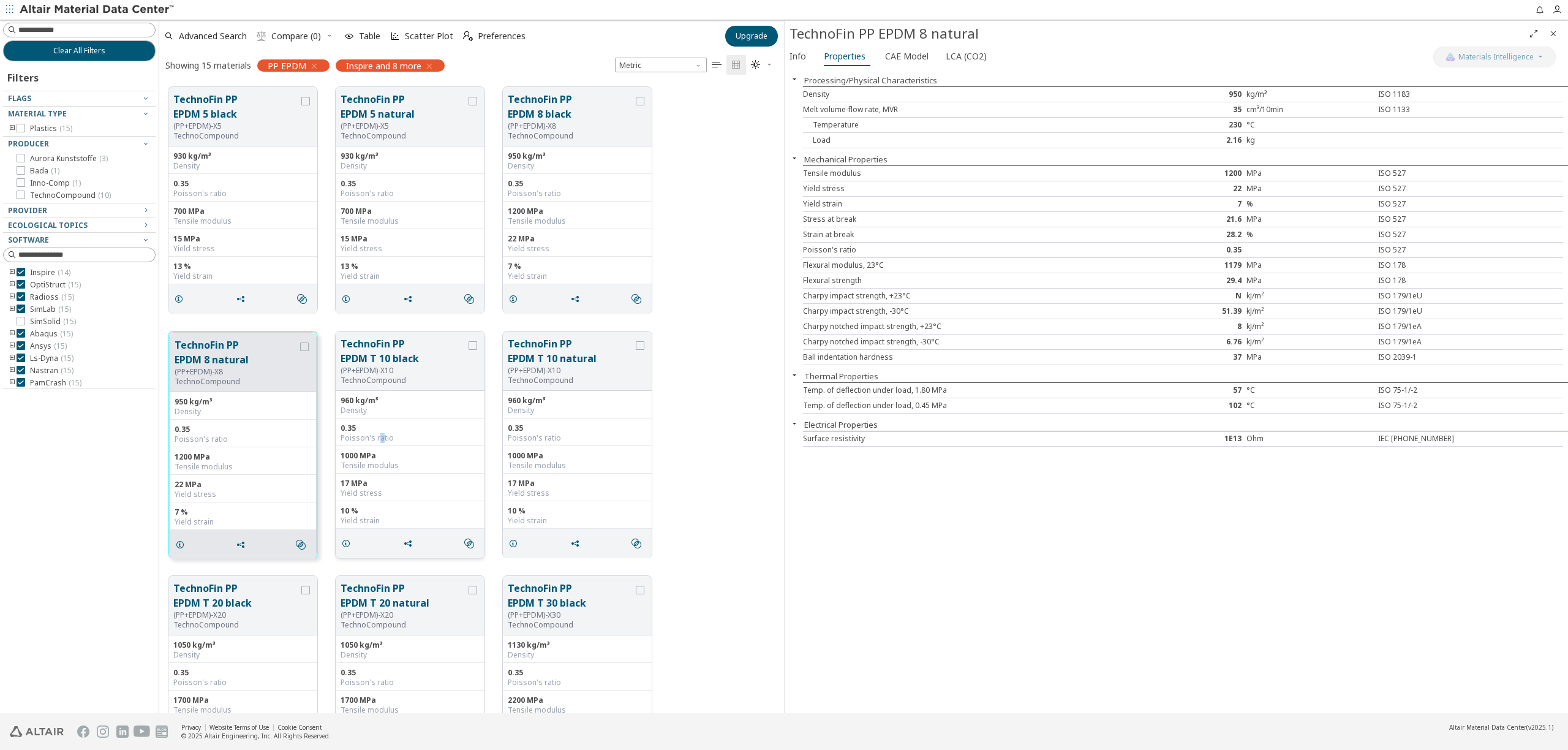
click at [413, 351] on button "TechnoFin PP EPDM T 10 black" at bounding box center [403, 351] width 125 height 30
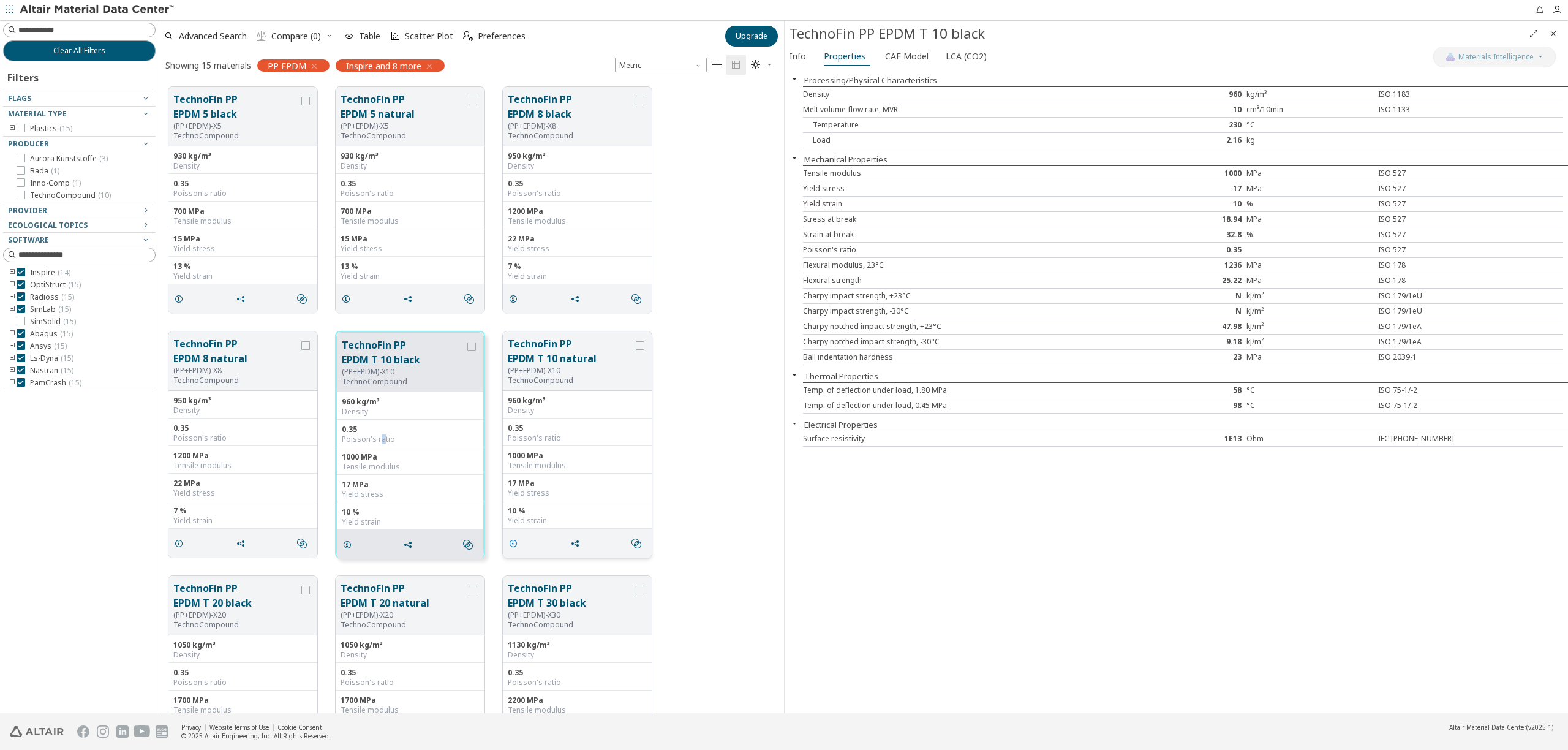
click at [513, 544] on icon "grid" at bounding box center [514, 544] width 10 height 10
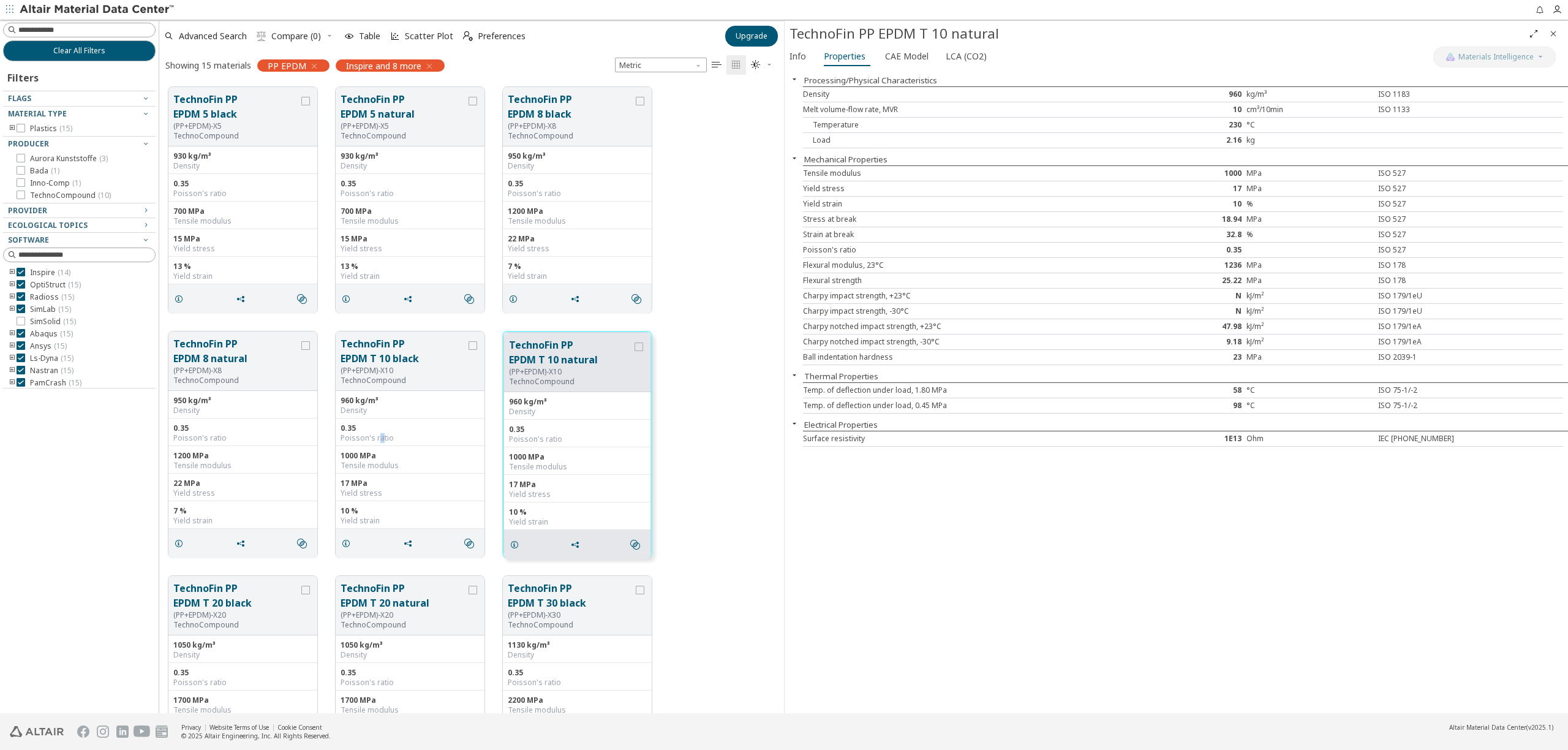
click at [12, 272] on icon "toogle group" at bounding box center [12, 273] width 9 height 10
click at [11, 298] on icon "toogle group" at bounding box center [12, 297] width 9 height 10
click at [10, 326] on icon "toogle group" at bounding box center [12, 322] width 9 height 10
click at [13, 307] on icon "toogle group" at bounding box center [12, 307] width 9 height 10
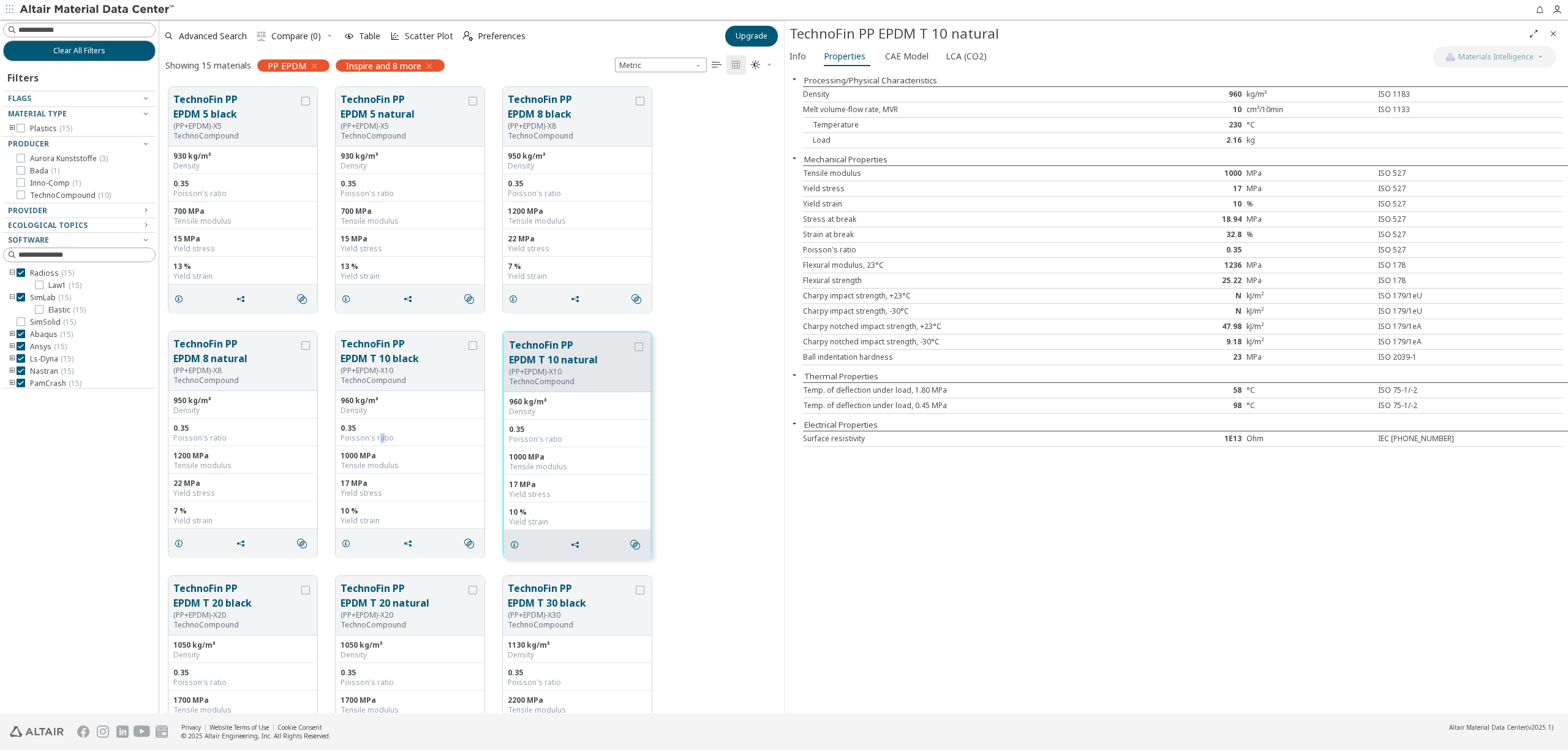
scroll to position [51, 0]
click at [8, 333] on div "Abaqus ( 15 )" at bounding box center [79, 332] width 152 height 10
click at [13, 333] on icon "toogle group" at bounding box center [12, 332] width 9 height 10
click at [761, 427] on div "TechnoFin PP EPDM 8 natural (PP+EPDM)-X8 TechnoCompound 950 kg/m³ Density 0.35 …" at bounding box center [471, 444] width 625 height 245
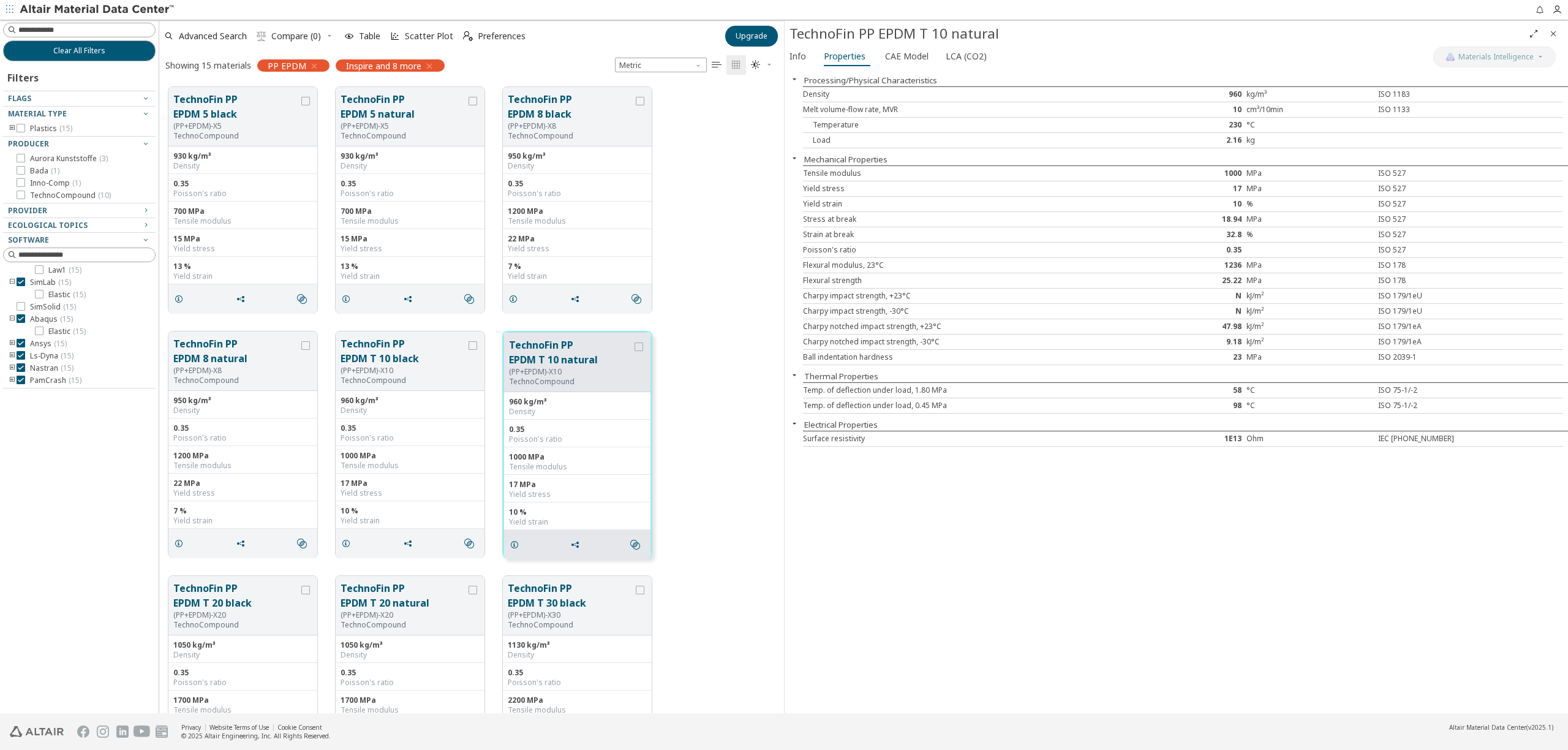
click at [698, 492] on div "TechnoFin PP EPDM 8 natural (PP+EPDM)-X8 TechnoCompound 950 kg/m³ Density 0.35 …" at bounding box center [471, 444] width 625 height 245
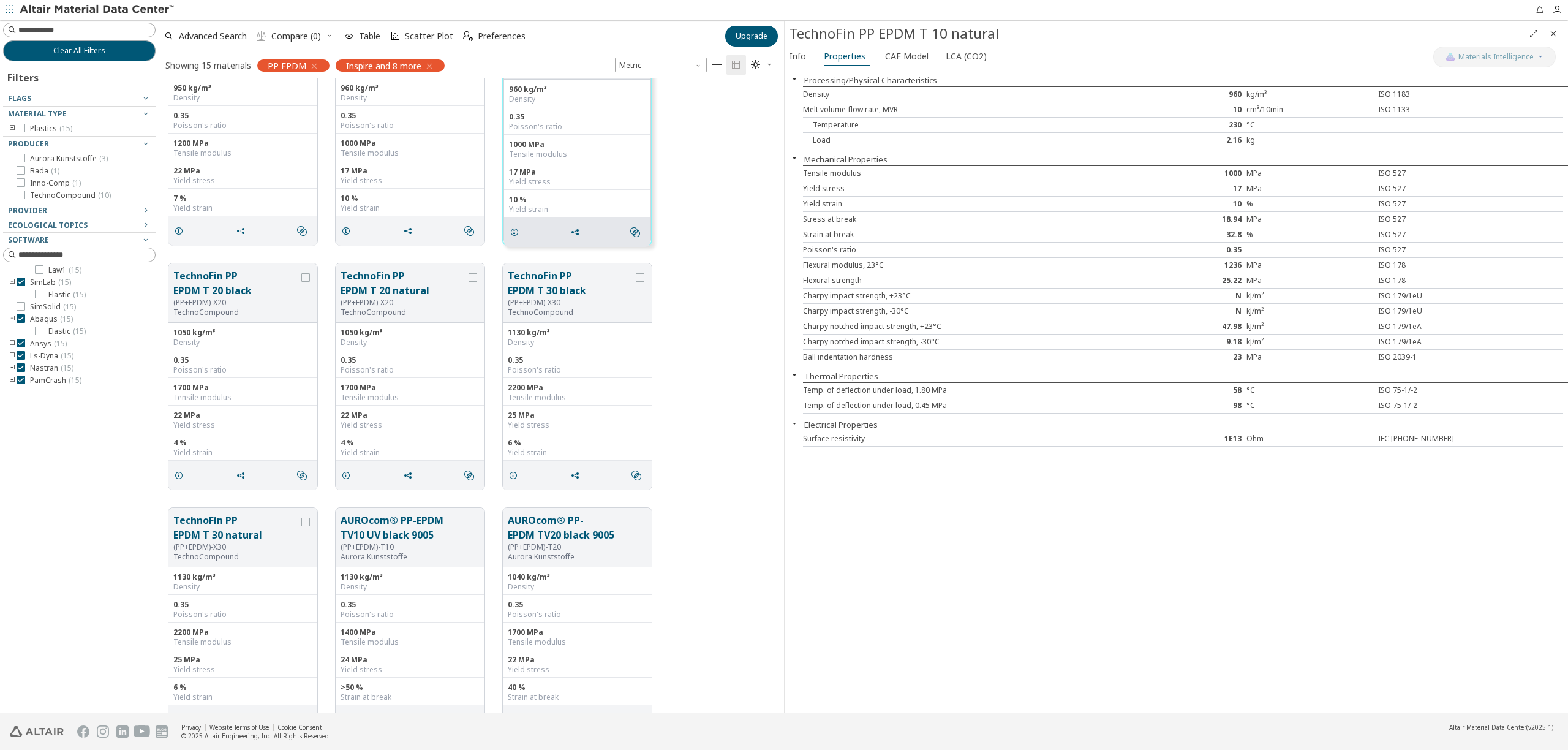
scroll to position [587, 0]
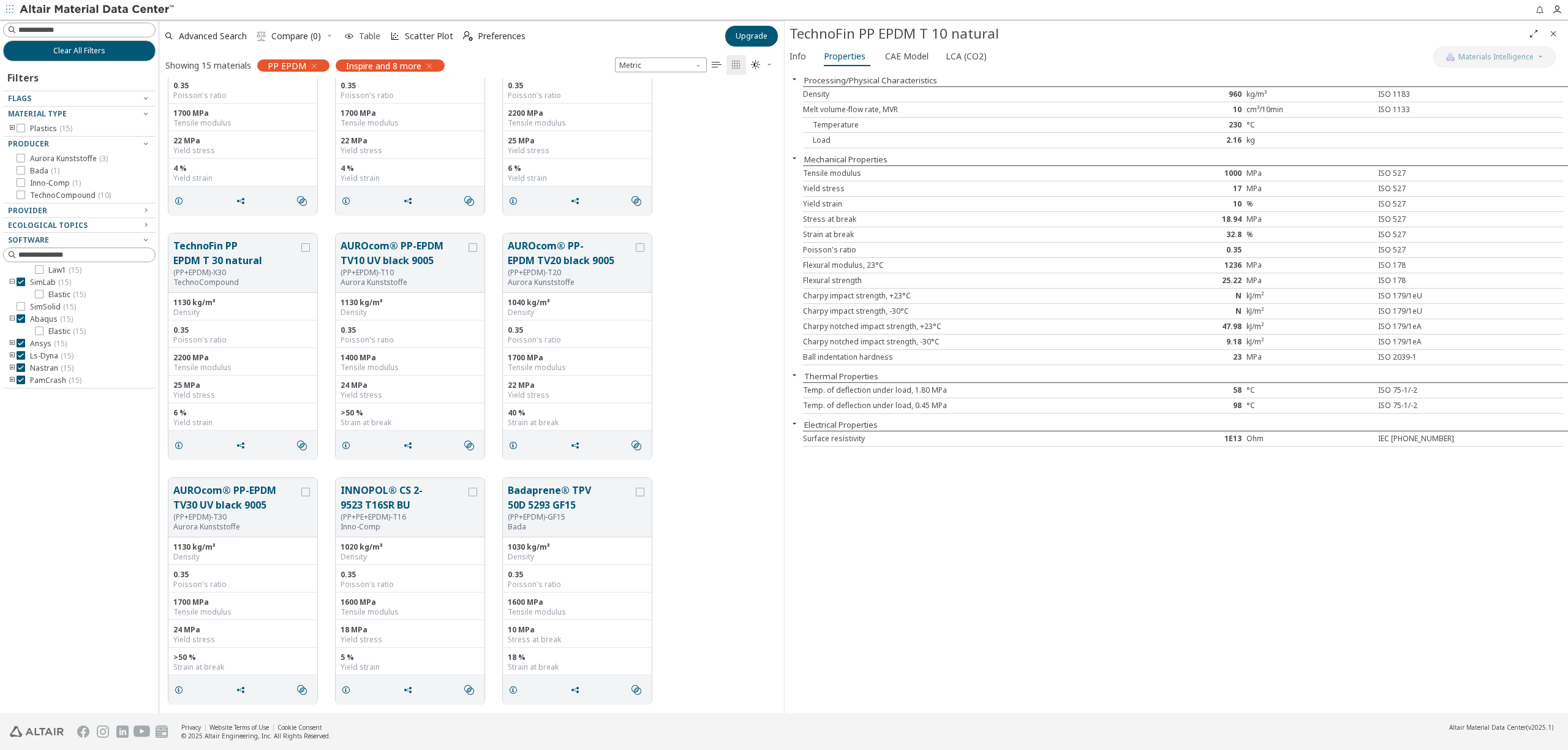
click at [370, 37] on span "Table" at bounding box center [369, 36] width 21 height 9
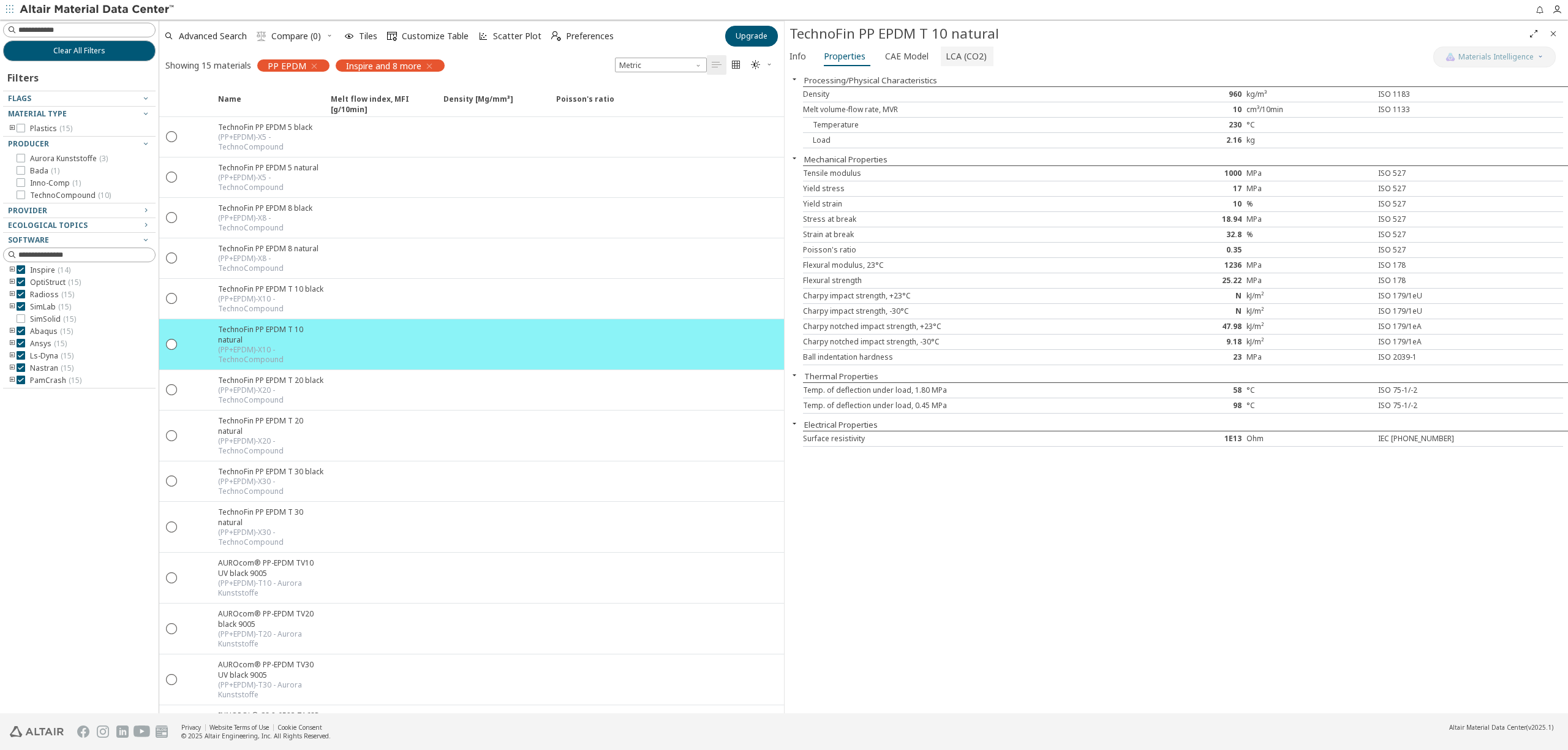
scroll to position [3, 0]
